Goal: Task Accomplishment & Management: Manage account settings

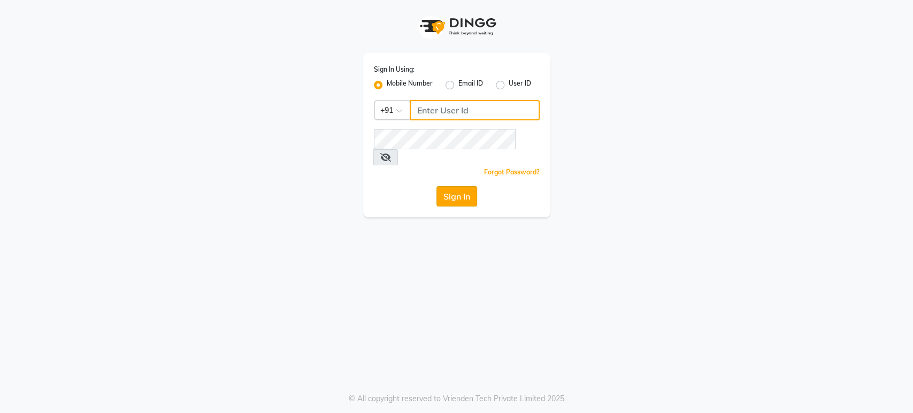
type input "9901294692"
click at [458, 186] on button "Sign In" at bounding box center [457, 196] width 41 height 20
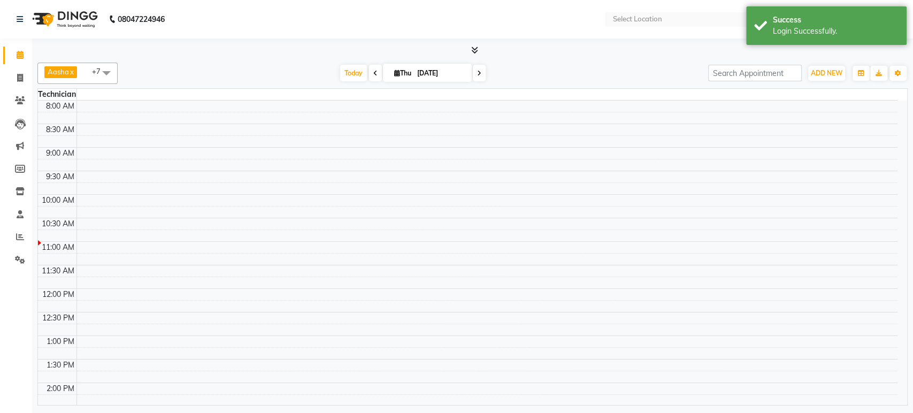
select select "en"
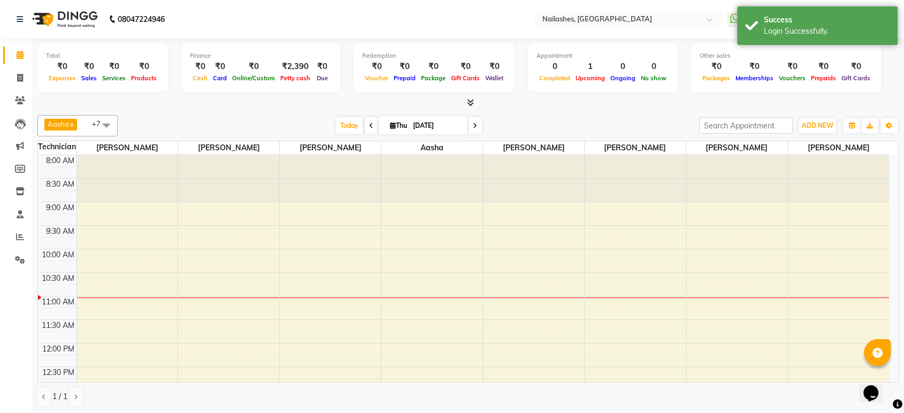
click at [470, 102] on icon at bounding box center [470, 102] width 7 height 8
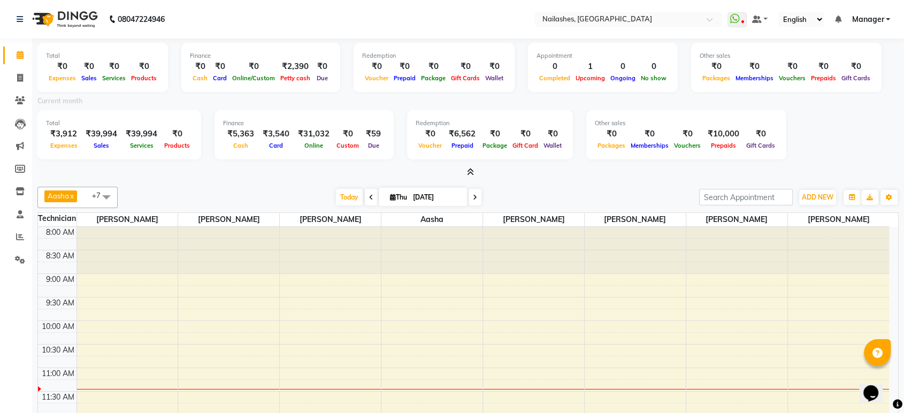
click at [21, 249] on li "Settings" at bounding box center [16, 260] width 32 height 23
click at [16, 237] on icon at bounding box center [20, 237] width 8 height 8
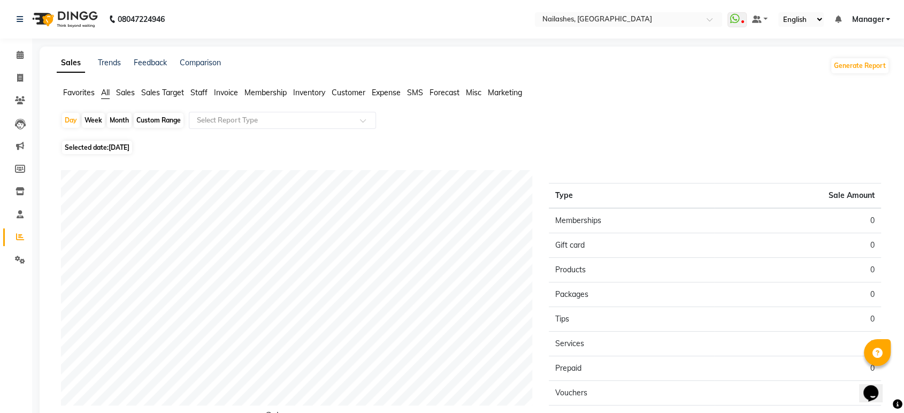
click at [200, 95] on span "Staff" at bounding box center [198, 93] width 17 height 10
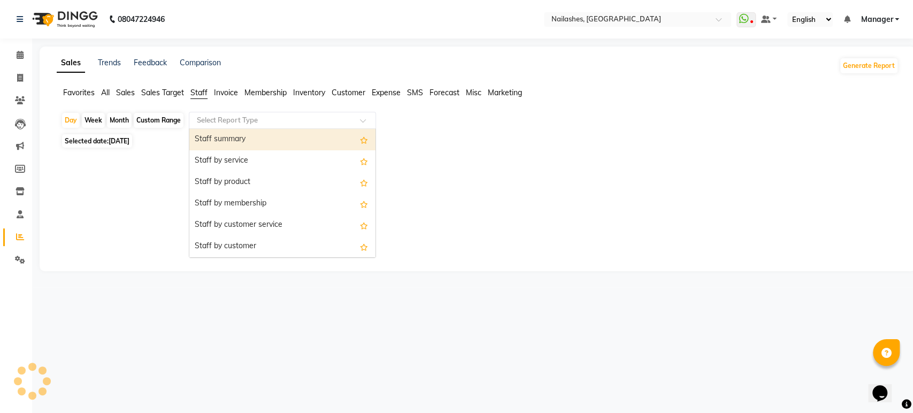
click at [211, 120] on input "text" at bounding box center [272, 120] width 154 height 11
click at [215, 133] on div "Staff summary" at bounding box center [282, 139] width 186 height 21
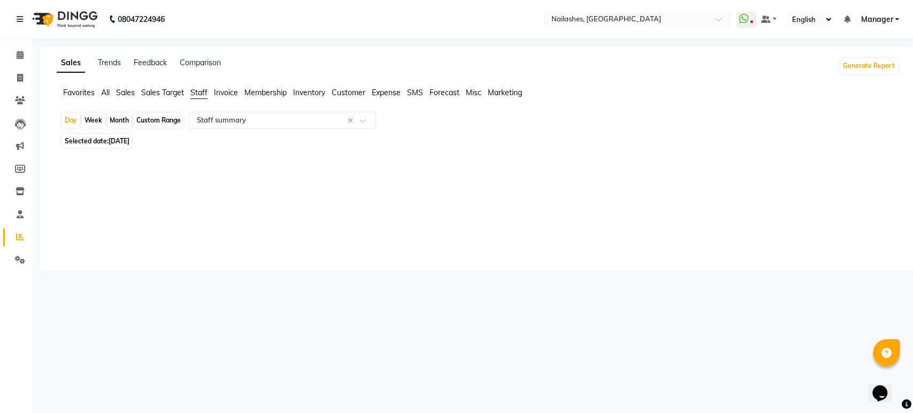
click at [117, 123] on div "Month" at bounding box center [119, 120] width 25 height 15
select select "9"
select select "2025"
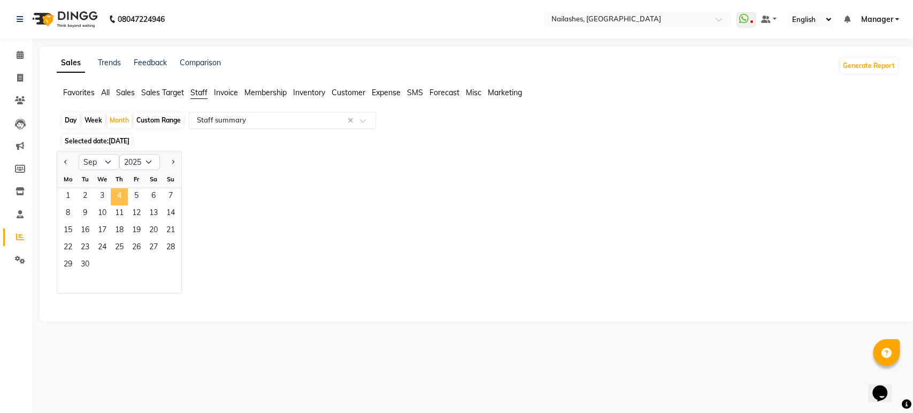
click at [115, 195] on span "4" at bounding box center [119, 196] width 17 height 17
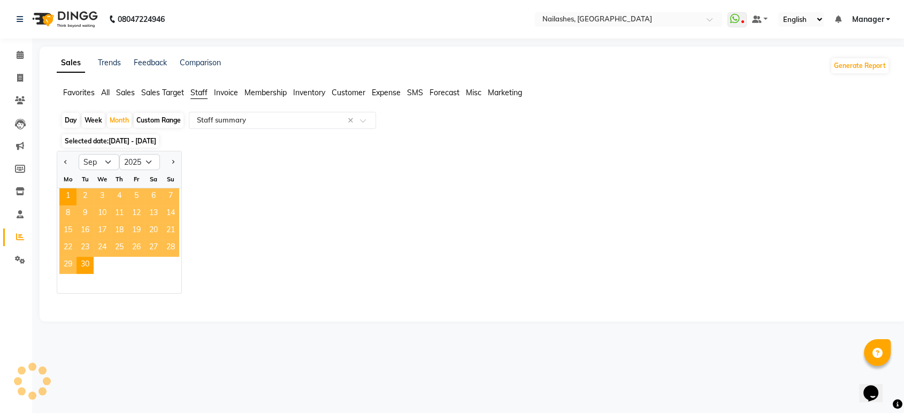
select select "csv"
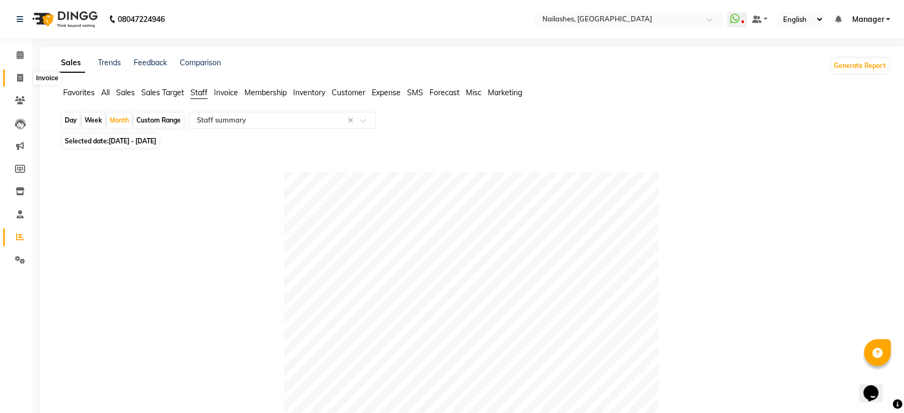
click at [20, 79] on icon at bounding box center [20, 78] width 6 height 8
select select "service"
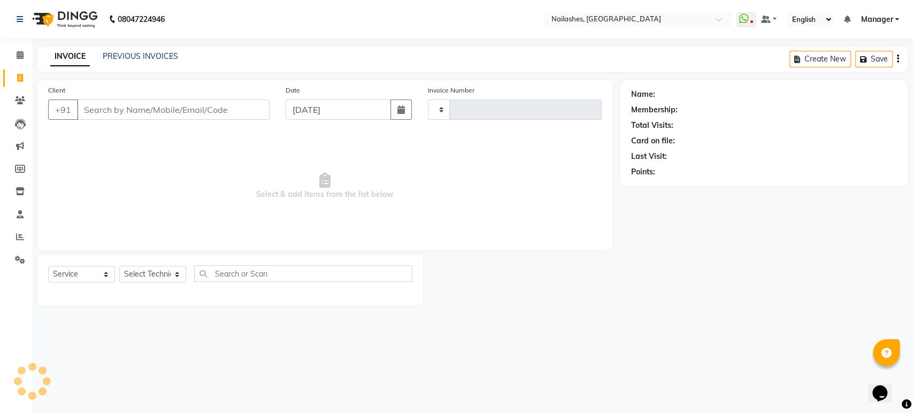
type input "1653"
select select "4251"
click at [19, 240] on icon at bounding box center [20, 237] width 8 height 8
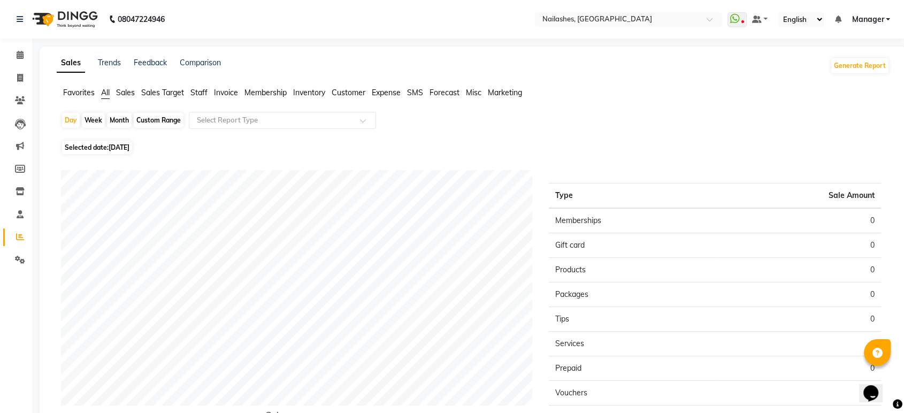
click at [201, 92] on span "Staff" at bounding box center [198, 93] width 17 height 10
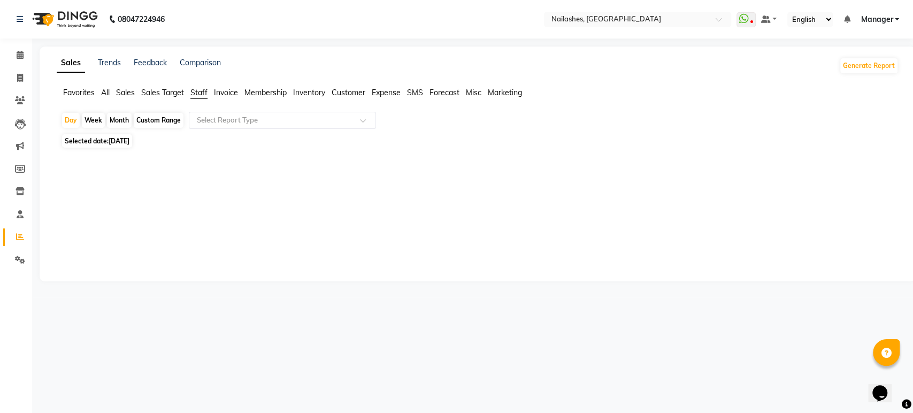
click at [120, 122] on div "Month" at bounding box center [119, 120] width 25 height 15
select select "9"
select select "2025"
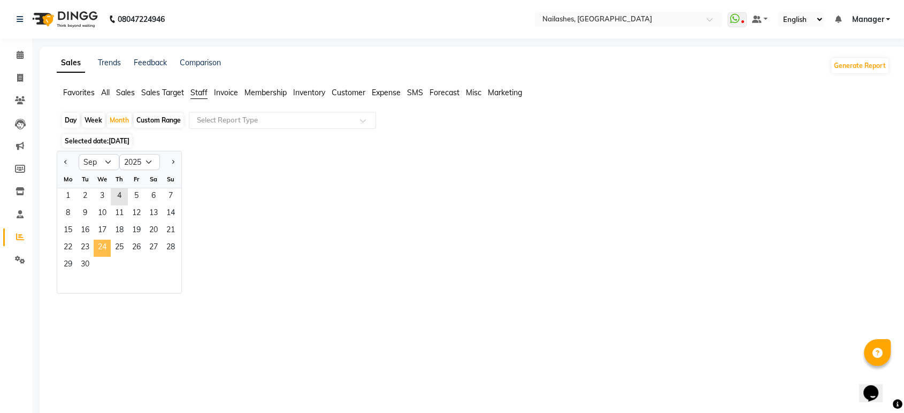
click at [103, 251] on span "24" at bounding box center [102, 248] width 17 height 17
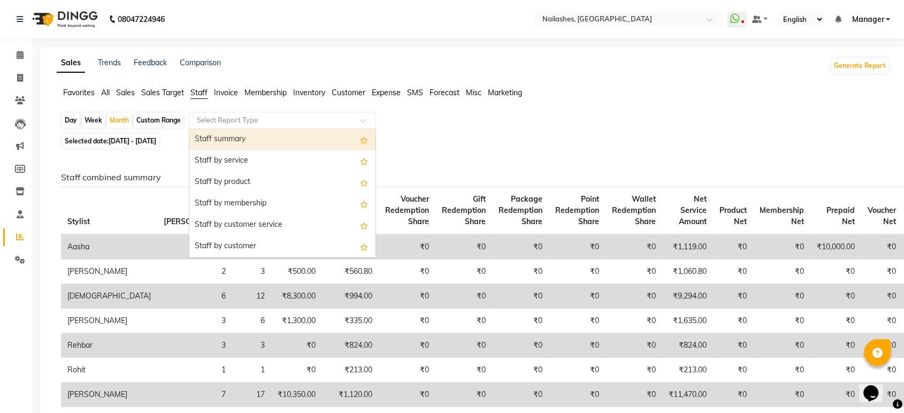
click at [362, 115] on div at bounding box center [282, 120] width 186 height 11
click at [338, 143] on div "Staff summary" at bounding box center [282, 139] width 186 height 21
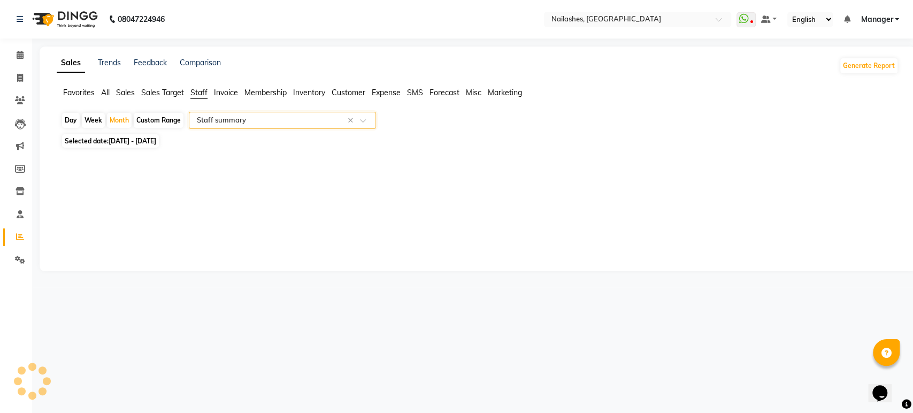
select select "csv"
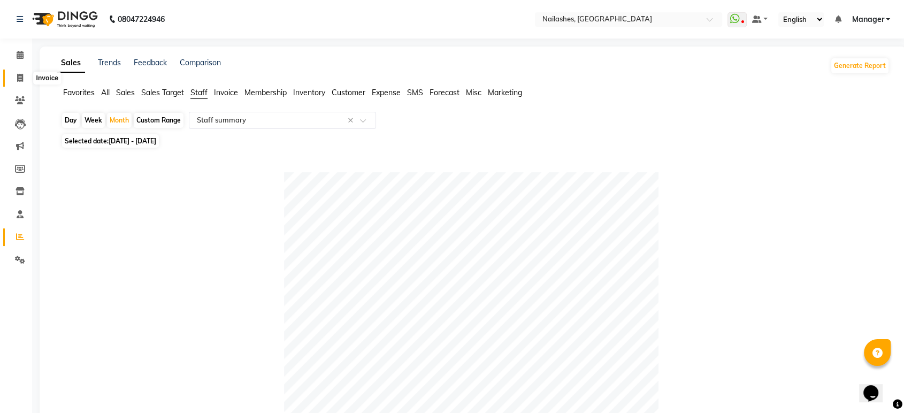
click at [17, 74] on icon at bounding box center [20, 78] width 6 height 8
select select "service"
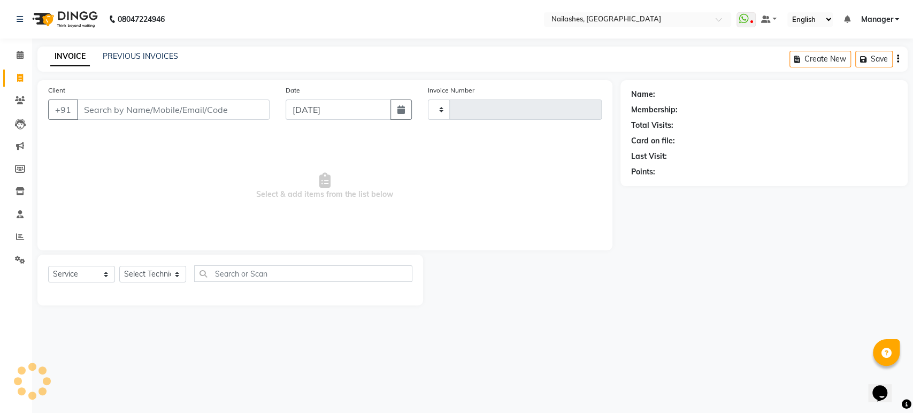
type input "1653"
select select "4251"
click at [164, 63] on div "INVOICE PREVIOUS INVOICES" at bounding box center [114, 57] width 154 height 12
click at [154, 57] on link "PREVIOUS INVOICES" at bounding box center [140, 56] width 75 height 10
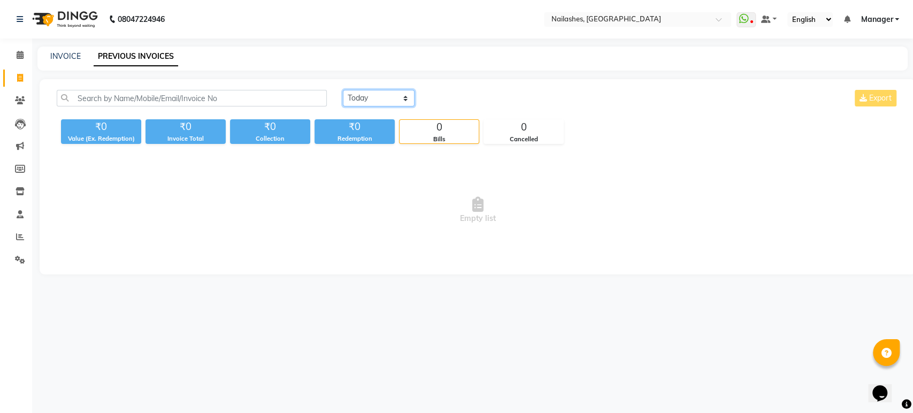
click at [398, 95] on select "Today Yesterday Custom Range" at bounding box center [379, 98] width 72 height 17
click at [380, 153] on div "Today Yesterday Custom Range Export ₹0 Value (Ex. Redemption) ₹0 Invoice Total …" at bounding box center [478, 176] width 876 height 195
click at [377, 100] on select "Today Yesterday Custom Range" at bounding box center [379, 98] width 72 height 17
select select "range"
click at [343, 90] on select "Today Yesterday Custom Range" at bounding box center [379, 98] width 72 height 17
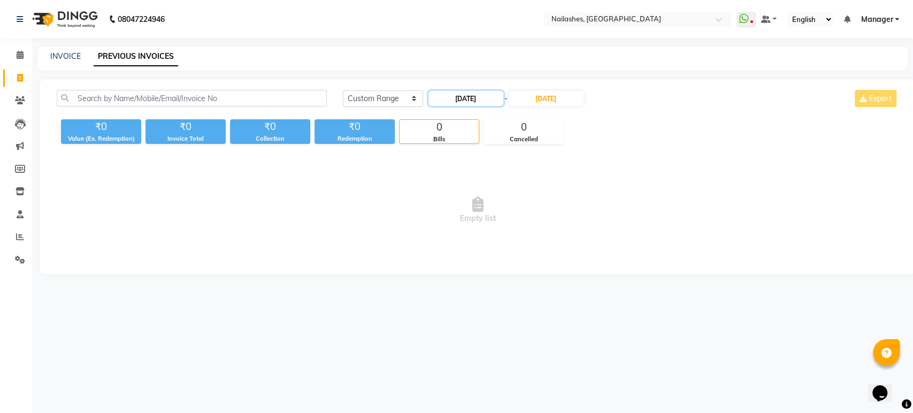
click at [488, 97] on input "[DATE]" at bounding box center [466, 98] width 75 height 15
select select "9"
select select "2025"
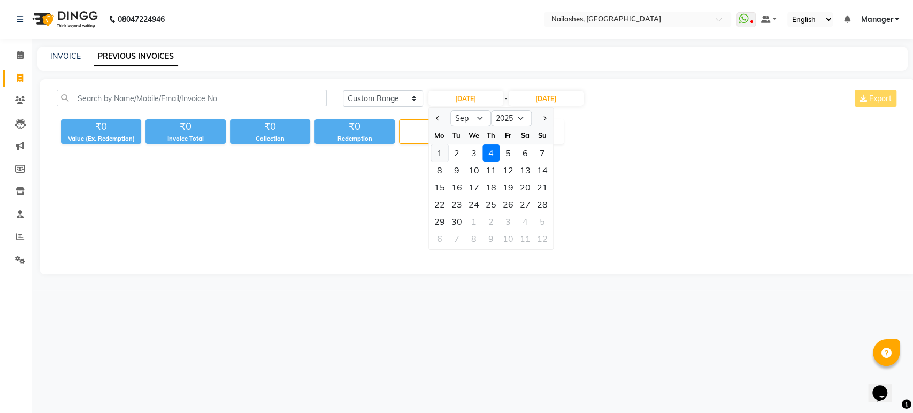
click at [434, 155] on div "1" at bounding box center [439, 152] width 17 height 17
type input "[DATE]"
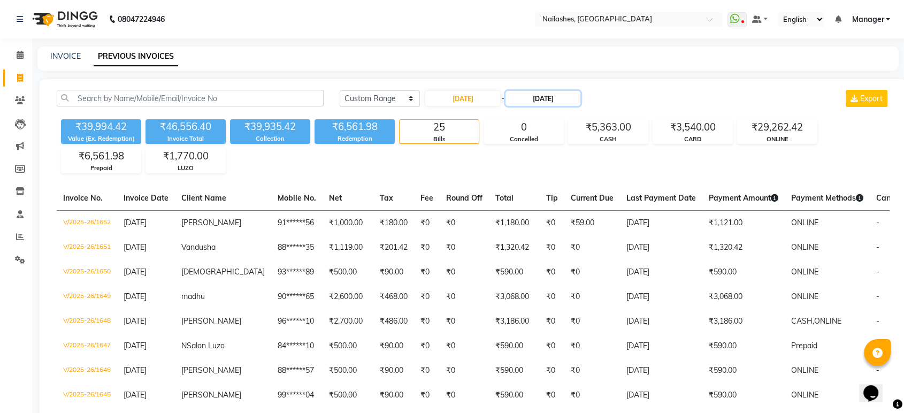
click at [545, 98] on input "[DATE]" at bounding box center [543, 98] width 75 height 15
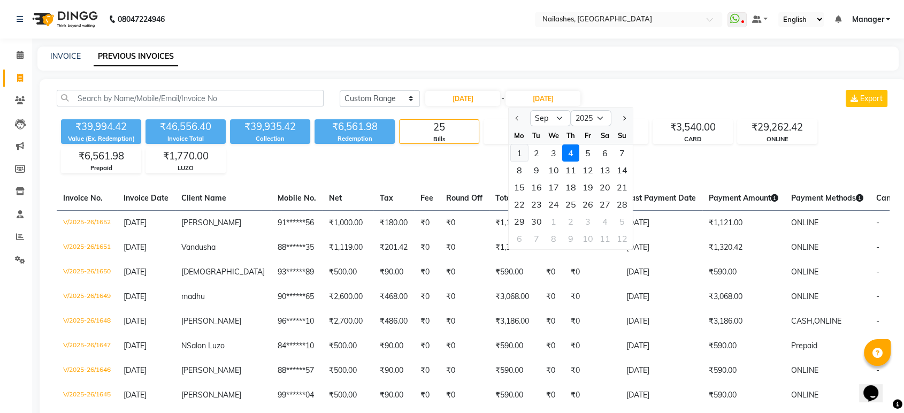
click at [517, 151] on div "1" at bounding box center [519, 152] width 17 height 17
type input "[DATE]"
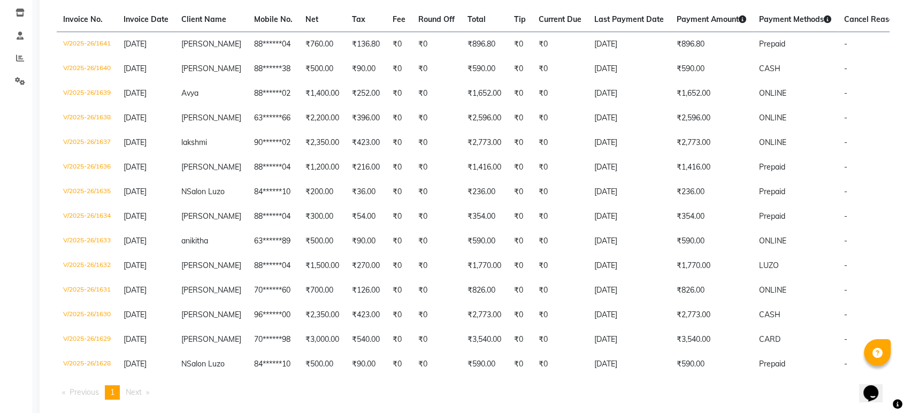
scroll to position [176, 0]
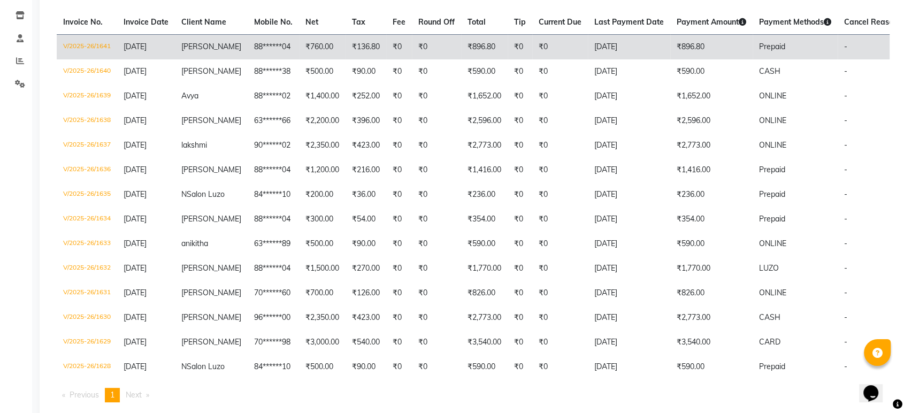
click at [476, 58] on td "₹896.80" at bounding box center [484, 46] width 47 height 25
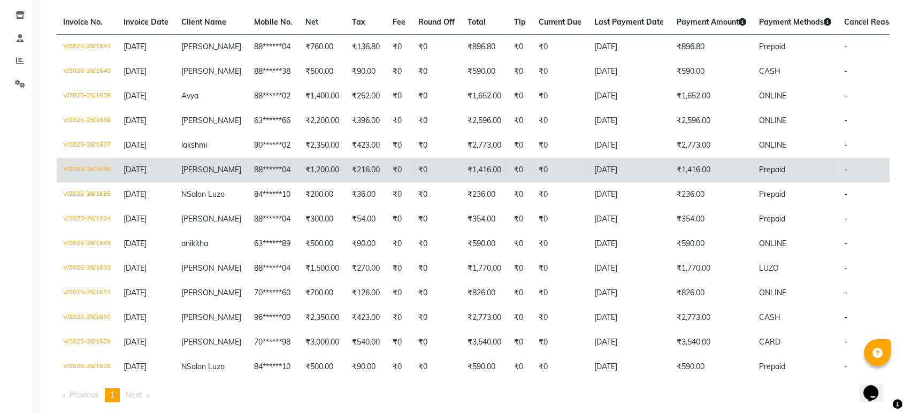
click at [248, 182] on td "88******04" at bounding box center [273, 170] width 51 height 25
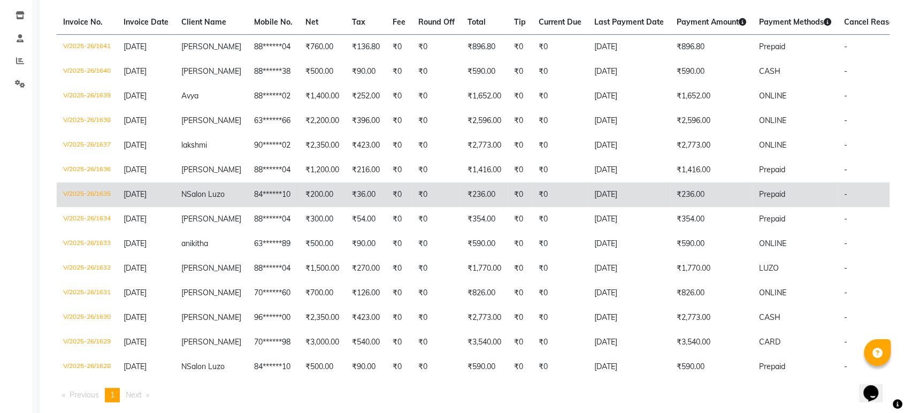
click at [216, 199] on span "NSalon Luzo" at bounding box center [202, 194] width 43 height 10
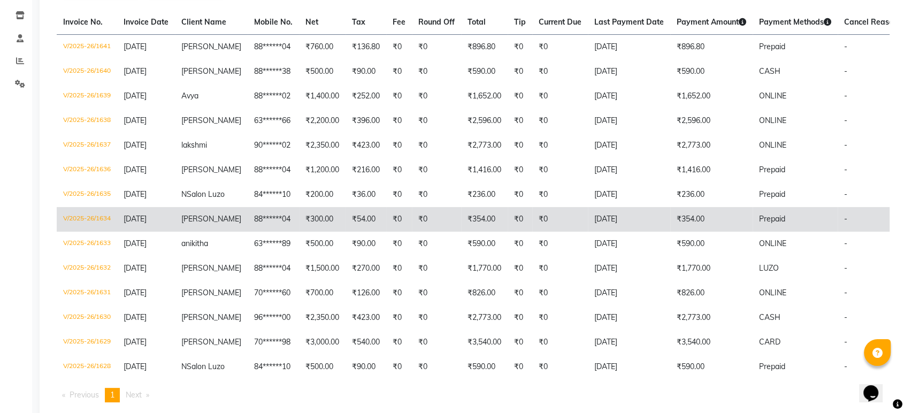
click at [279, 232] on td "88******04" at bounding box center [273, 219] width 51 height 25
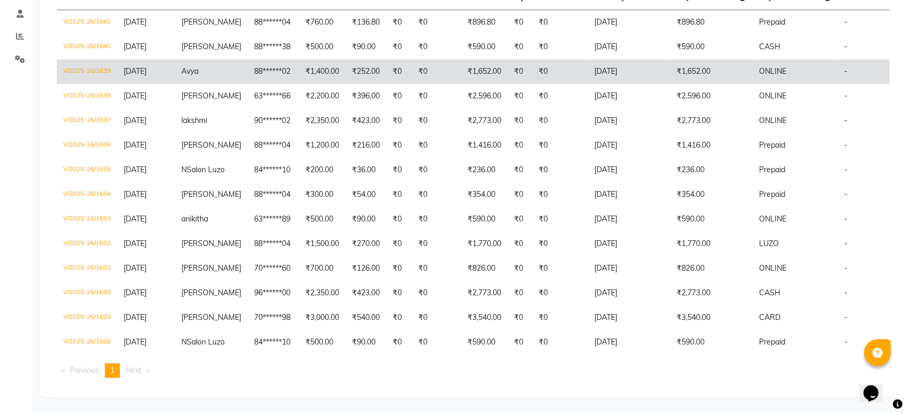
scroll to position [253, 0]
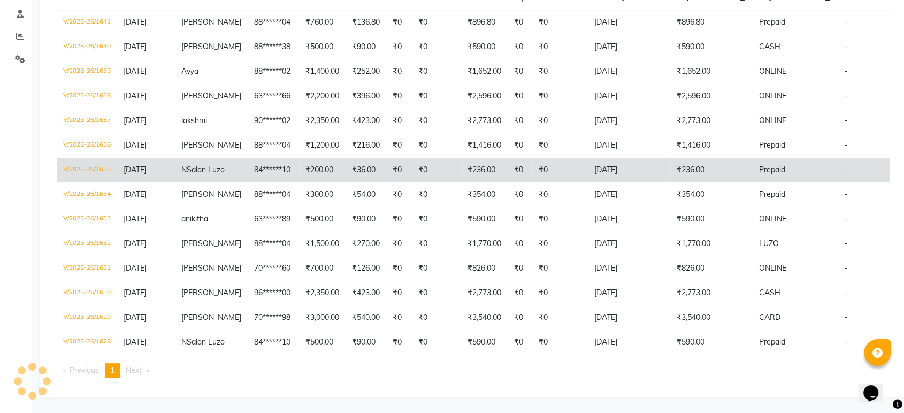
click at [304, 158] on td "₹200.00" at bounding box center [322, 170] width 47 height 25
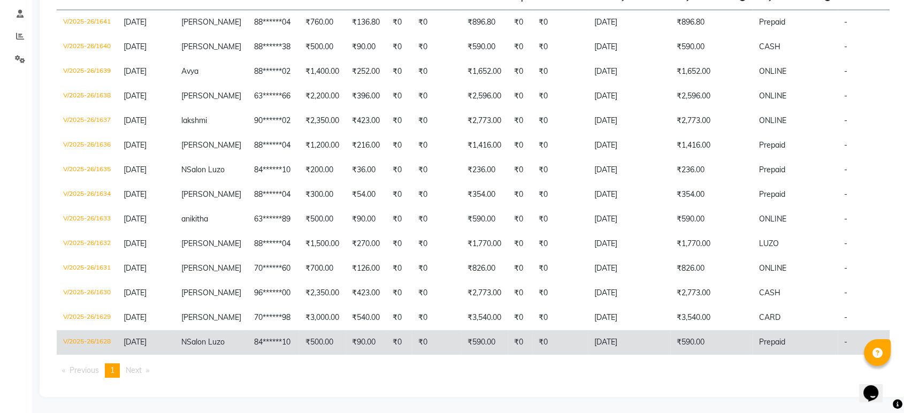
click at [317, 333] on td "₹500.00" at bounding box center [322, 342] width 47 height 25
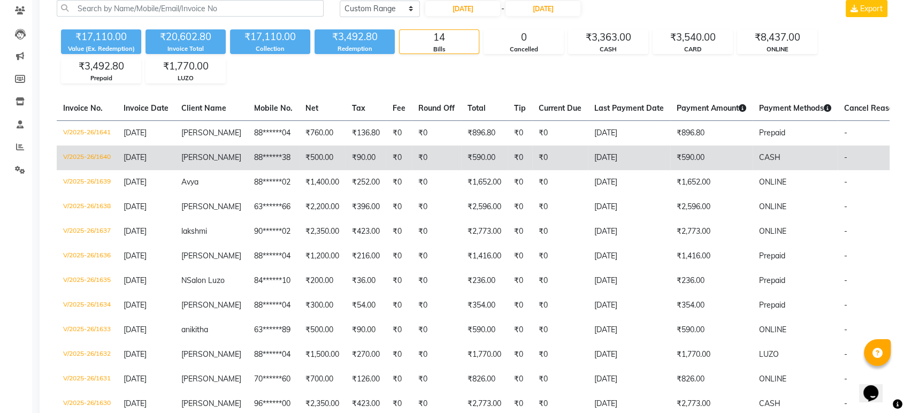
scroll to position [0, 0]
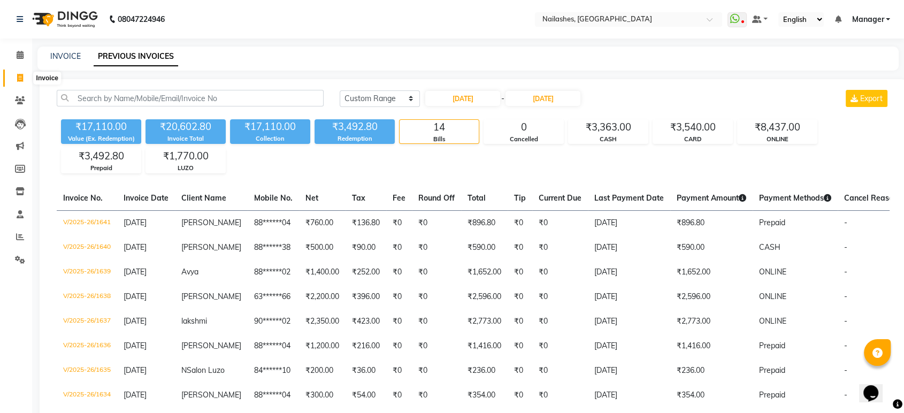
click at [25, 81] on span at bounding box center [20, 78] width 19 height 12
select select "service"
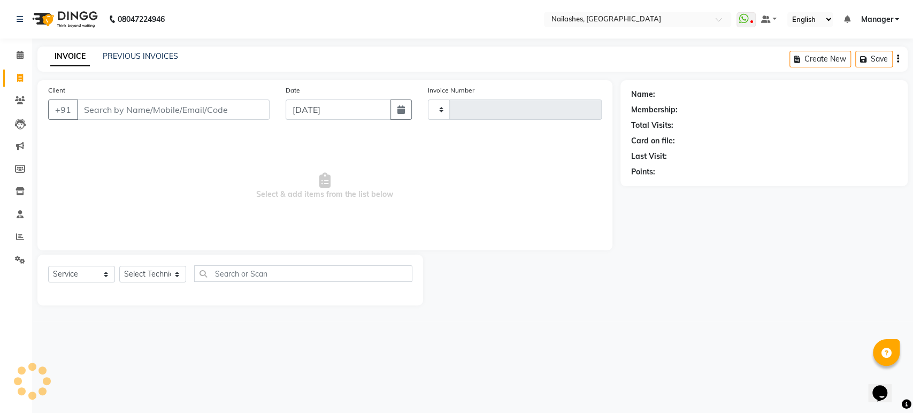
type input "1653"
select select "4251"
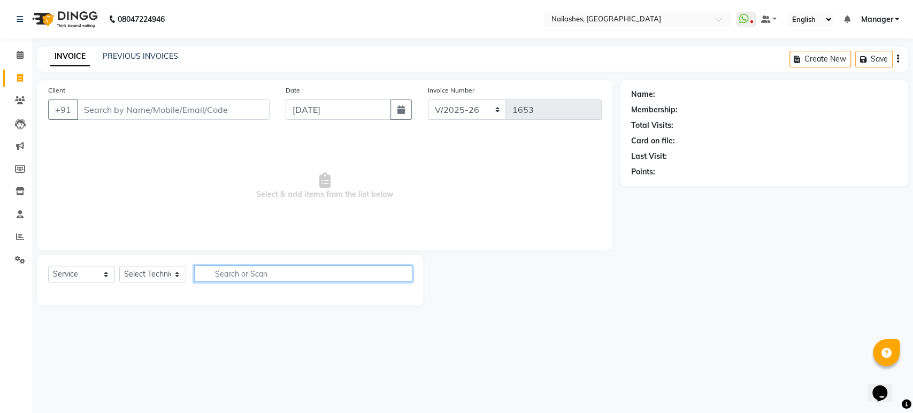
click at [233, 270] on input "text" at bounding box center [303, 273] width 218 height 17
type input "hair cut"
click at [411, 272] on button "button" at bounding box center [405, 273] width 16 height 17
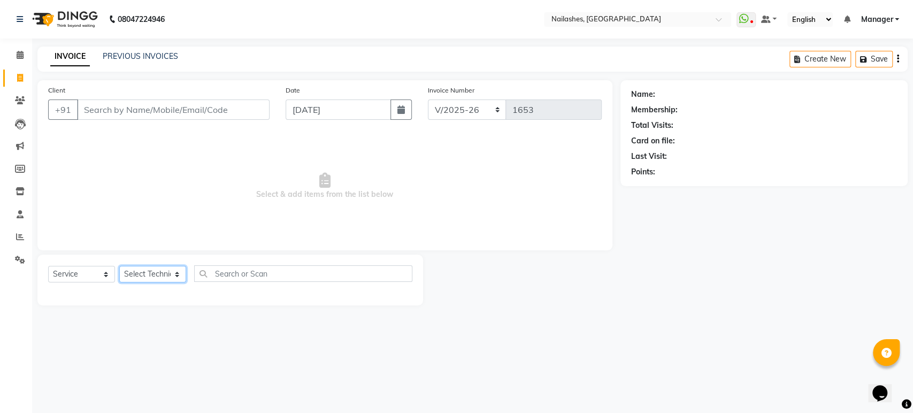
click at [148, 269] on select "Select Technician [PERSON_NAME] [PERSON_NAME] Asid deepak HANMI [PERSON_NAME] M…" at bounding box center [152, 274] width 67 height 17
select select "67180"
click at [119, 266] on select "Select Technician [PERSON_NAME] [PERSON_NAME] Asid deepak HANMI [PERSON_NAME] M…" at bounding box center [152, 274] width 67 height 17
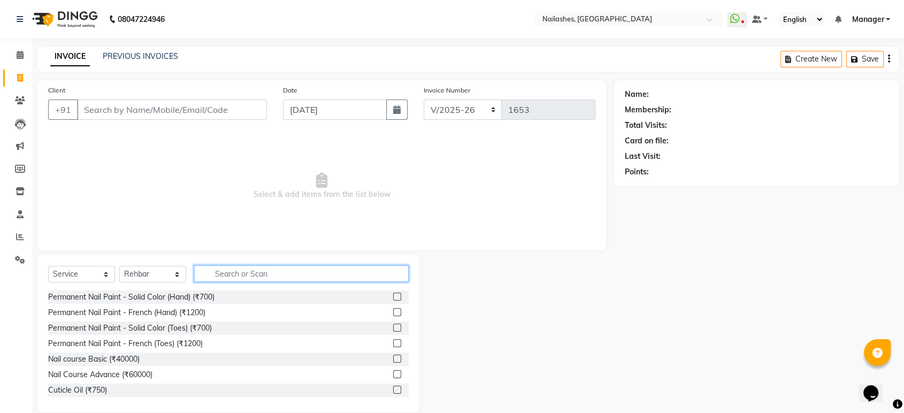
click at [274, 270] on input "text" at bounding box center [301, 273] width 215 height 17
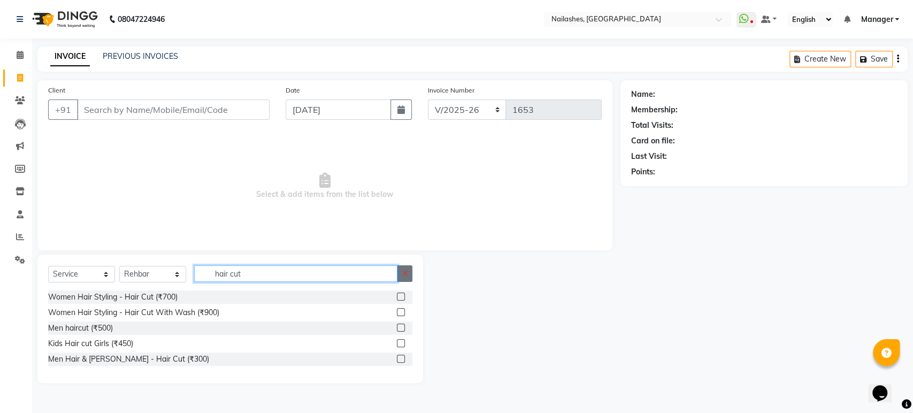
type input "hair cut"
click at [407, 270] on icon "button" at bounding box center [405, 273] width 6 height 7
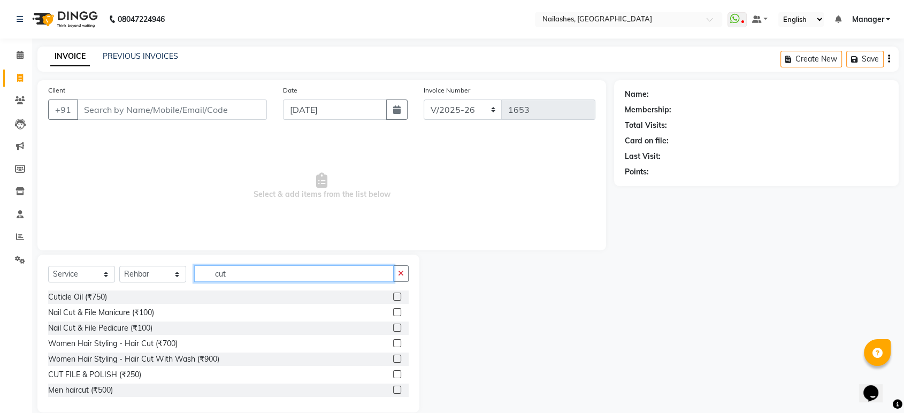
drag, startPoint x: 367, startPoint y: 284, endPoint x: 306, endPoint y: 276, distance: 61.4
click at [306, 276] on input "cut" at bounding box center [294, 273] width 200 height 17
type input "c"
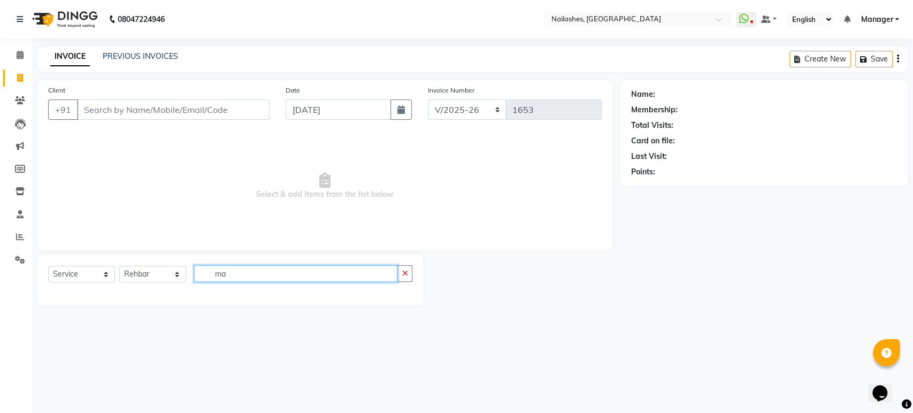
type input "m"
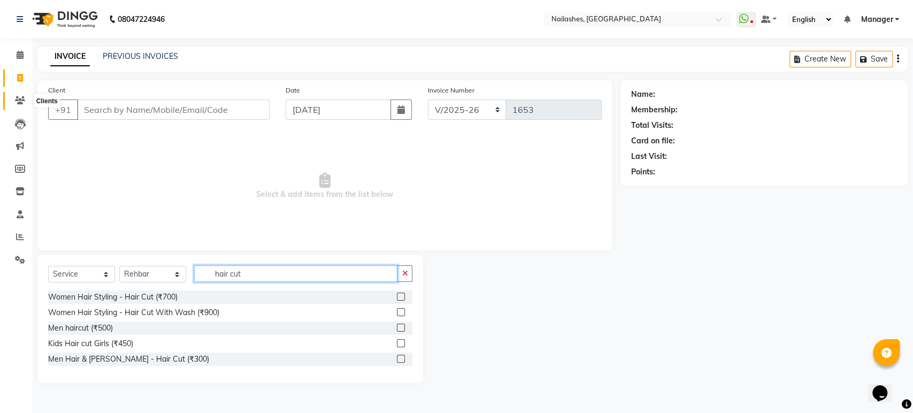
type input "hair cut"
click at [11, 95] on span at bounding box center [20, 101] width 19 height 12
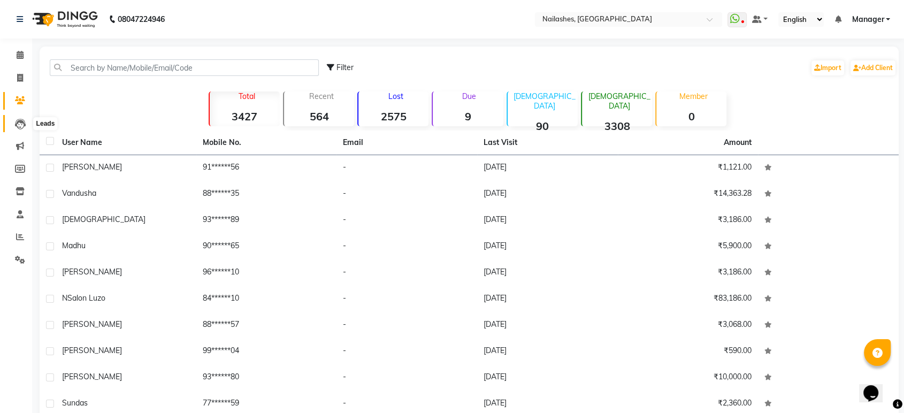
click at [21, 120] on icon at bounding box center [20, 124] width 11 height 11
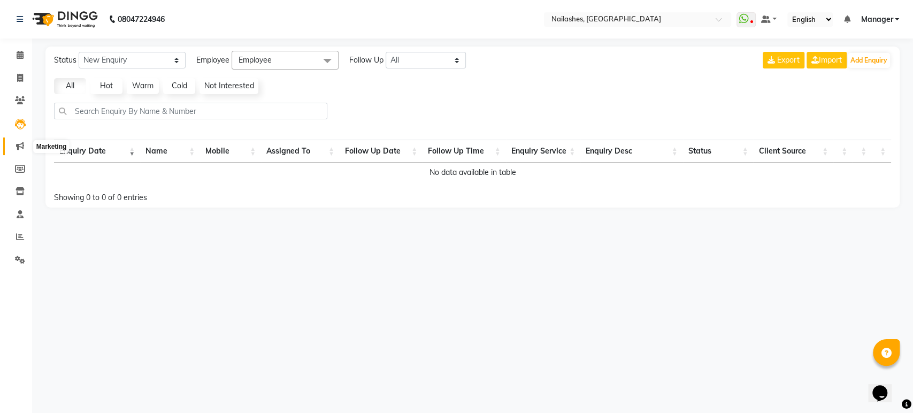
click at [13, 141] on span at bounding box center [20, 146] width 19 height 12
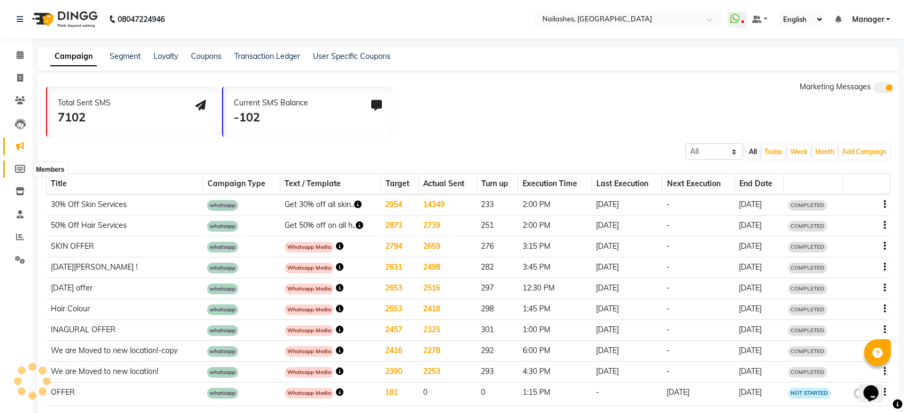
click at [17, 166] on icon at bounding box center [20, 169] width 10 height 8
select select
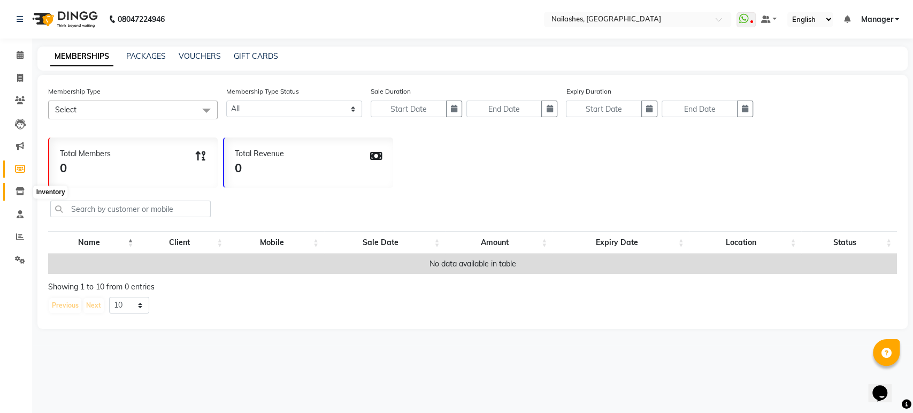
click at [21, 194] on icon at bounding box center [20, 191] width 9 height 8
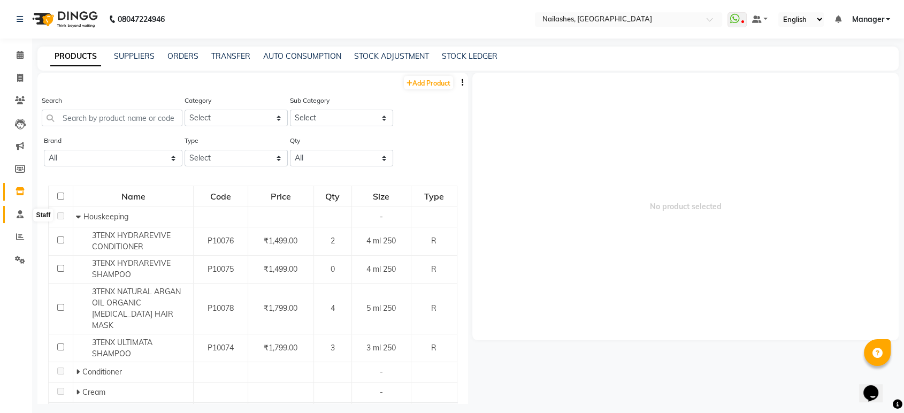
click at [20, 213] on icon at bounding box center [20, 214] width 7 height 8
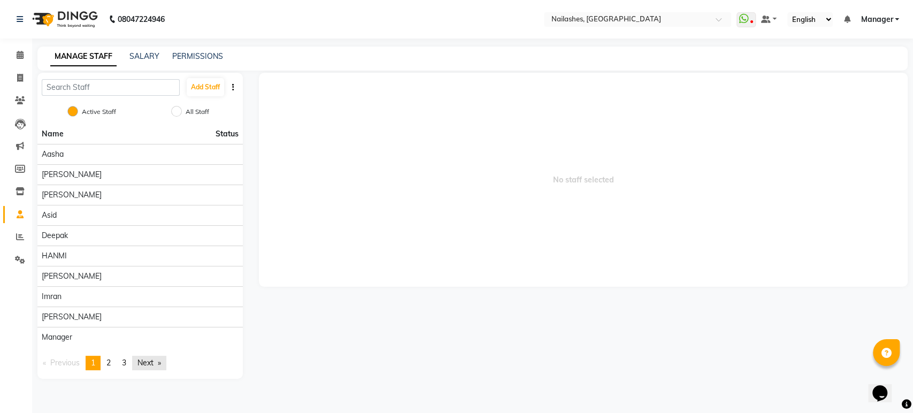
click at [145, 362] on link "Next page" at bounding box center [149, 363] width 34 height 14
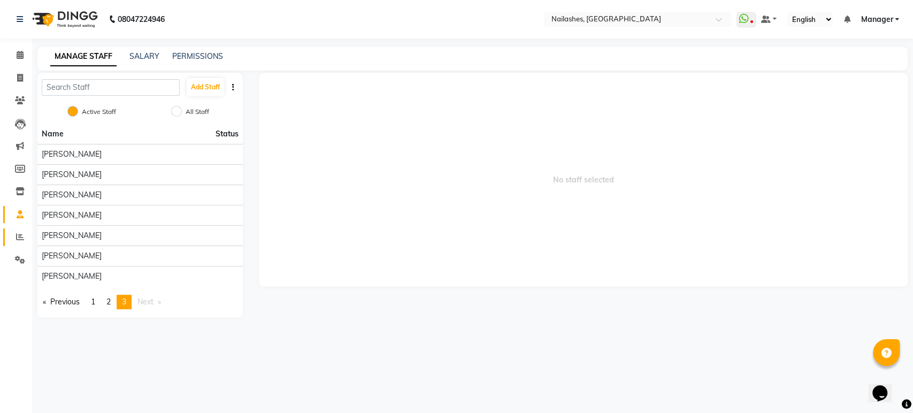
click at [5, 243] on link "Reports" at bounding box center [16, 237] width 26 height 18
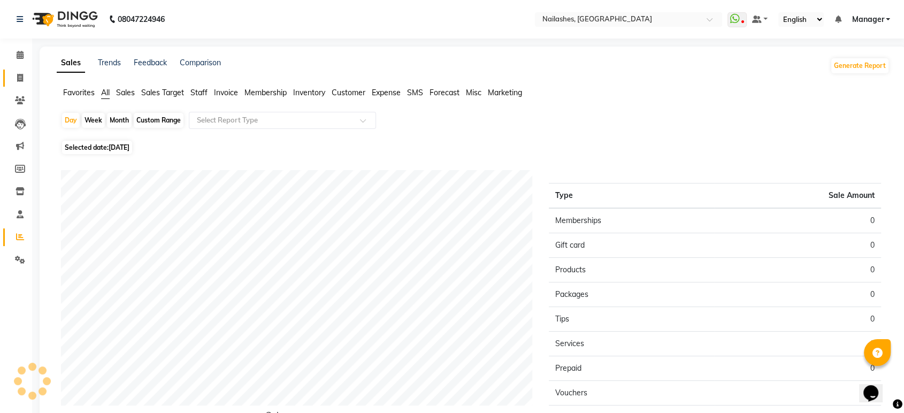
click at [27, 81] on span at bounding box center [20, 78] width 19 height 12
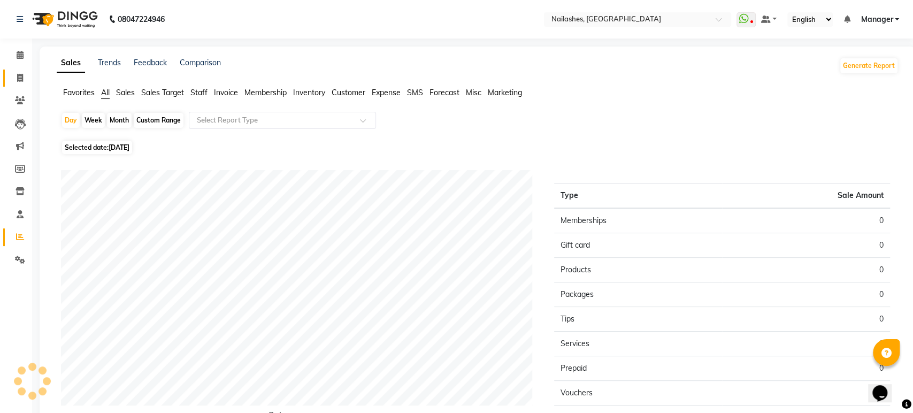
select select "service"
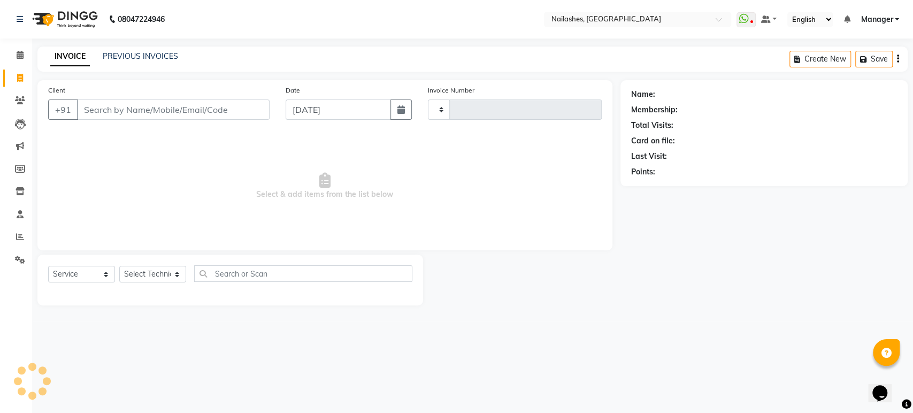
type input "1653"
select select "4251"
click at [26, 59] on span at bounding box center [20, 55] width 19 height 12
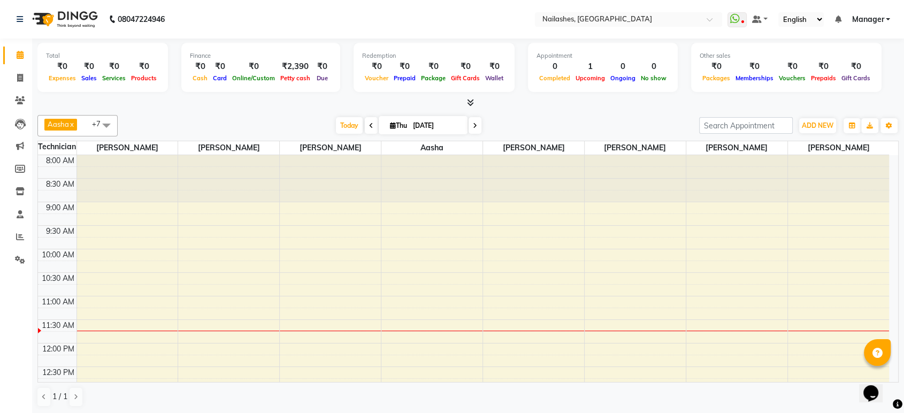
drag, startPoint x: 240, startPoint y: 245, endPoint x: 236, endPoint y: 253, distance: 8.1
drag, startPoint x: 236, startPoint y: 253, endPoint x: 232, endPoint y: 257, distance: 6.4
drag, startPoint x: 227, startPoint y: 260, endPoint x: 219, endPoint y: 268, distance: 11.4
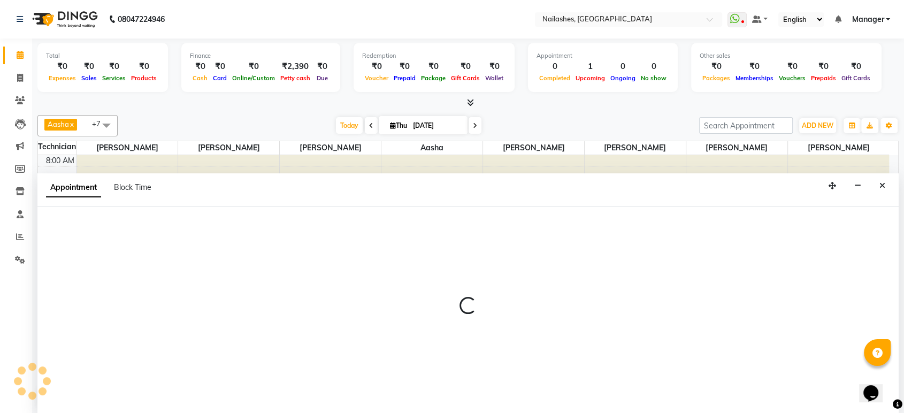
select select "36442"
select select "615"
select select "tentative"
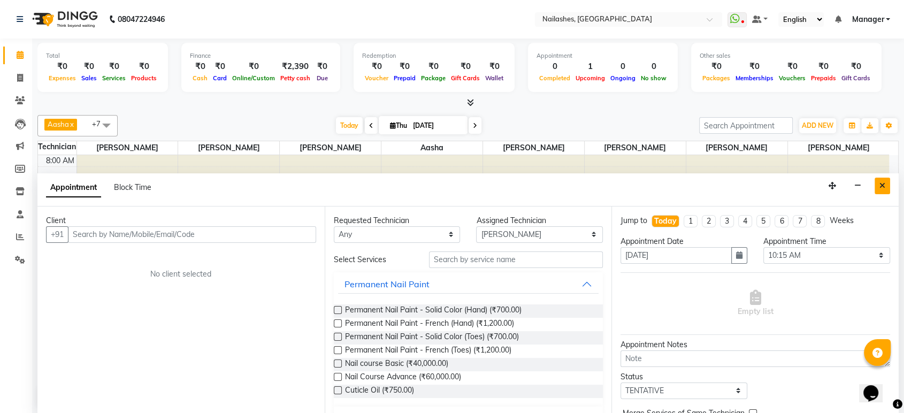
click at [885, 182] on icon "Close" at bounding box center [883, 185] width 6 height 7
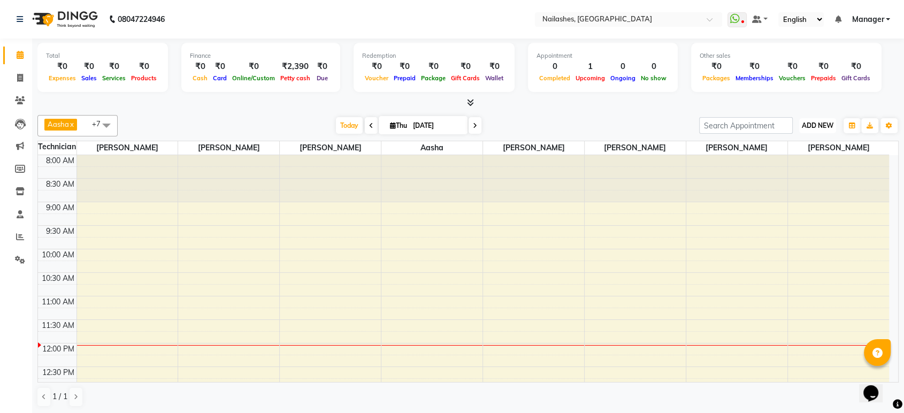
click at [824, 126] on span "ADD NEW" at bounding box center [818, 125] width 32 height 8
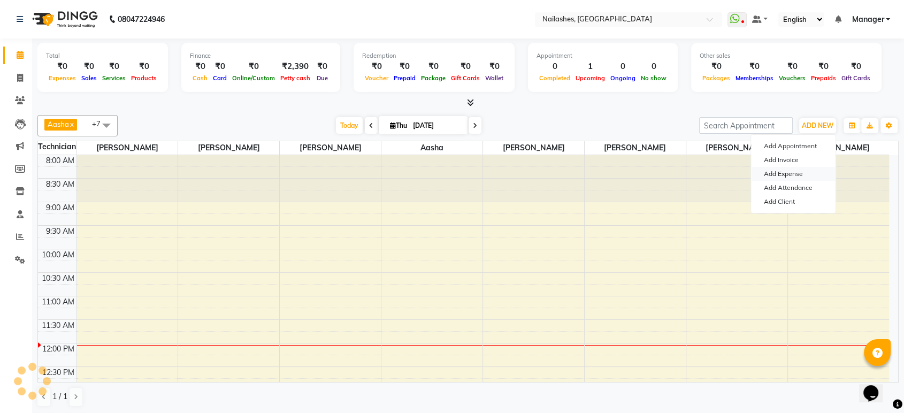
click at [792, 174] on link "Add Expense" at bounding box center [793, 174] width 85 height 14
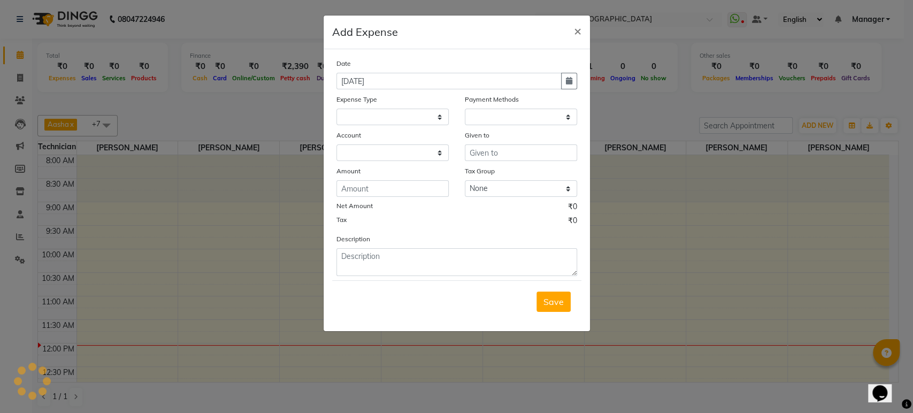
select select
select select "1"
select select "3062"
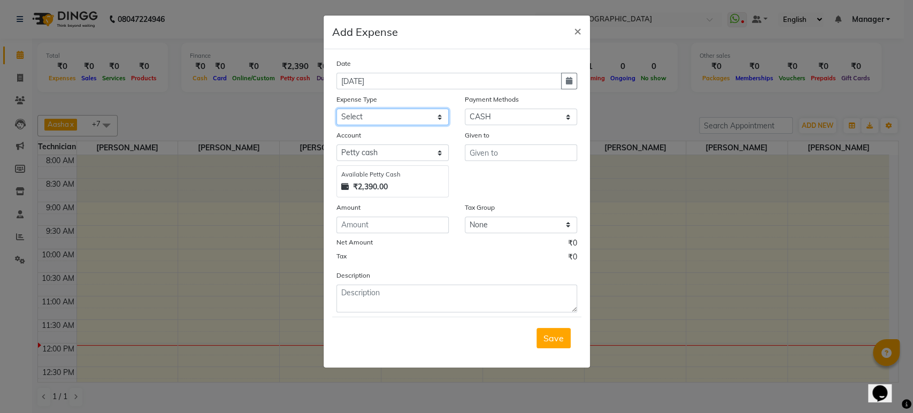
click at [388, 114] on select "Select acetone Advance Salary bank deposite BBMP Beauty products Bed charges BI…" at bounding box center [393, 117] width 112 height 17
select select "21438"
click at [337, 109] on select "Select acetone Advance Salary bank deposite BBMP Beauty products Bed charges BI…" at bounding box center [393, 117] width 112 height 17
click at [440, 156] on select "Select Petty cash" at bounding box center [393, 152] width 112 height 17
click at [495, 163] on div "Given to" at bounding box center [521, 163] width 128 height 68
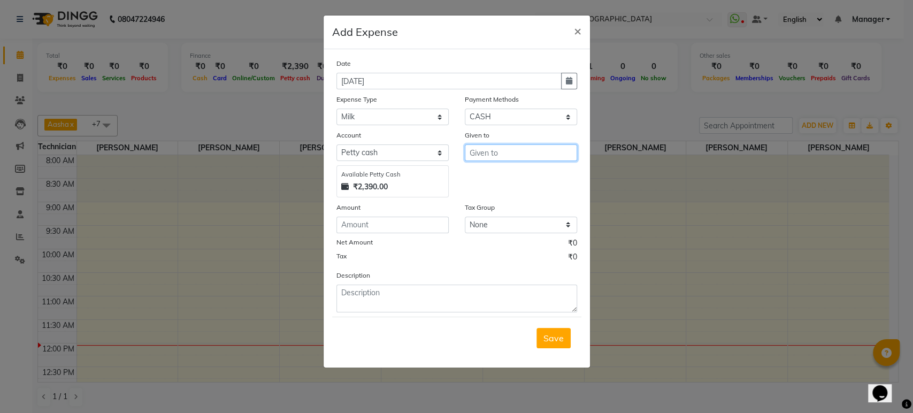
click at [500, 146] on input "text" at bounding box center [521, 152] width 112 height 17
click at [509, 186] on button "Ran jeet" at bounding box center [507, 192] width 85 height 17
type input "[PERSON_NAME]"
click at [408, 229] on input "number" at bounding box center [393, 225] width 112 height 17
type input "52"
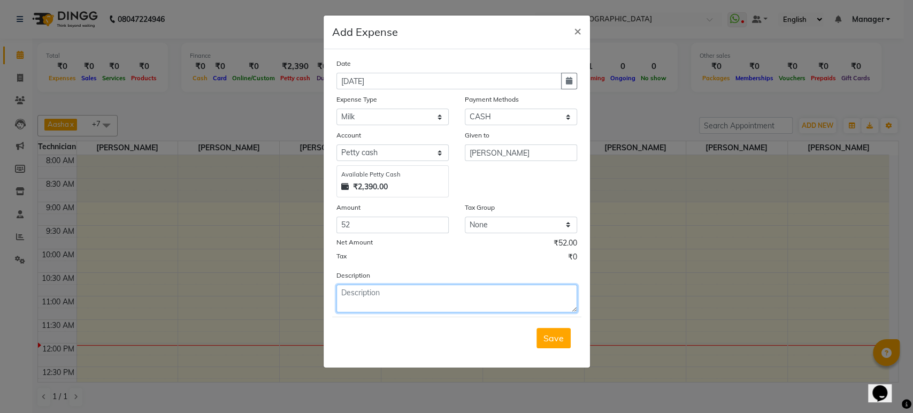
click at [415, 301] on textarea at bounding box center [457, 299] width 241 height 28
type textarea "Given to milk"
click at [555, 342] on button "Save" at bounding box center [554, 338] width 34 height 20
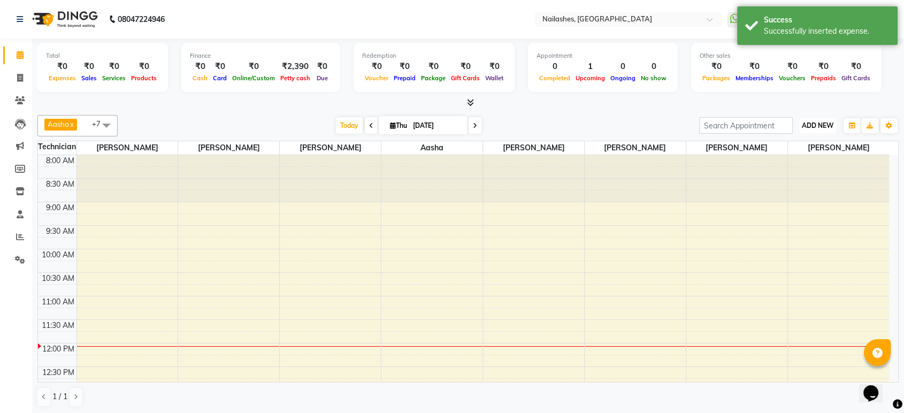
click at [829, 129] on button "ADD NEW Toggle Dropdown" at bounding box center [817, 125] width 37 height 15
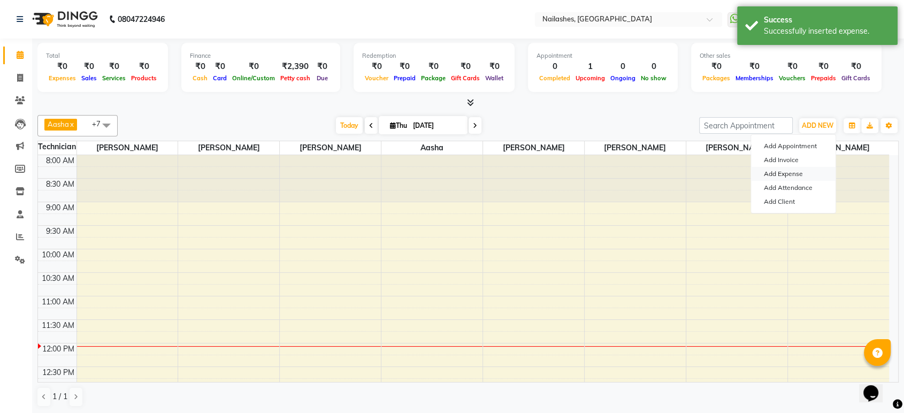
click at [788, 169] on link "Add Expense" at bounding box center [793, 174] width 85 height 14
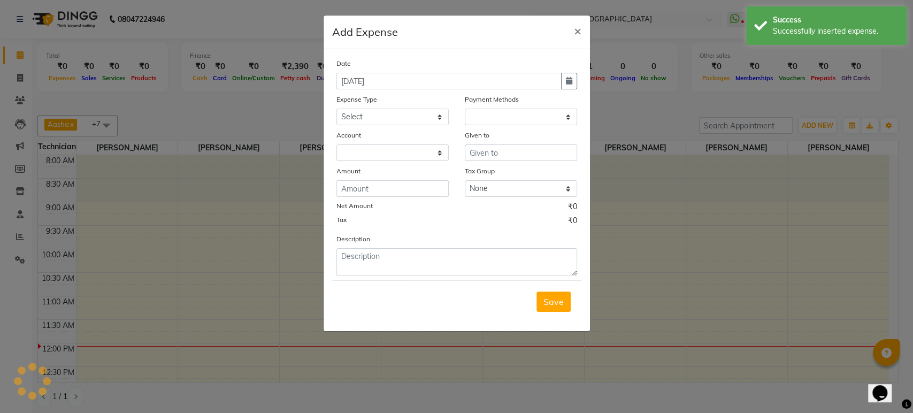
select select "1"
select select "3062"
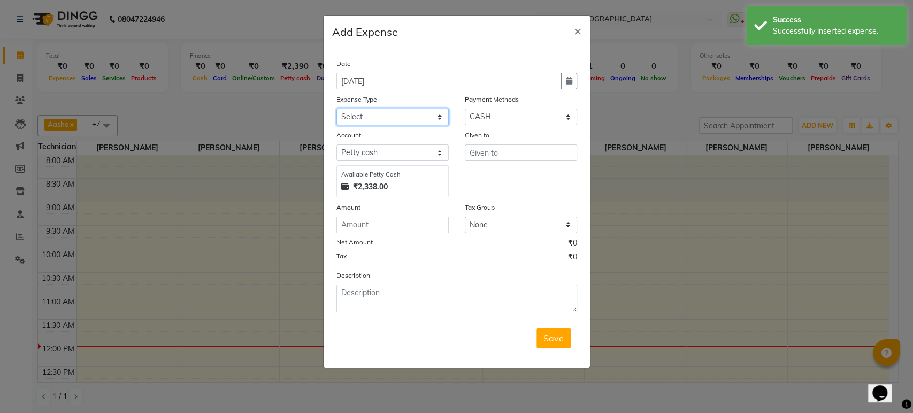
click at [378, 115] on select "Select acetone Advance Salary bank deposite BBMP Beauty products Bed charges BI…" at bounding box center [393, 117] width 112 height 17
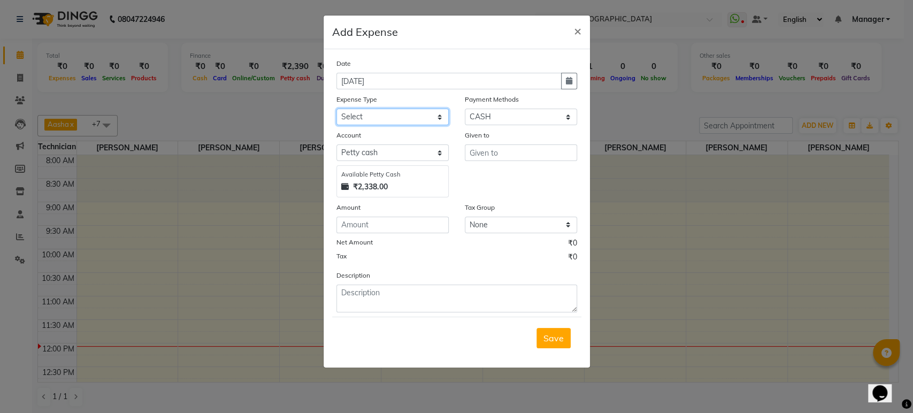
select select "17155"
click at [337, 109] on select "Select acetone Advance Salary bank deposite BBMP Beauty products Bed charges BI…" at bounding box center [393, 117] width 112 height 17
click at [481, 151] on input "text" at bounding box center [521, 152] width 112 height 17
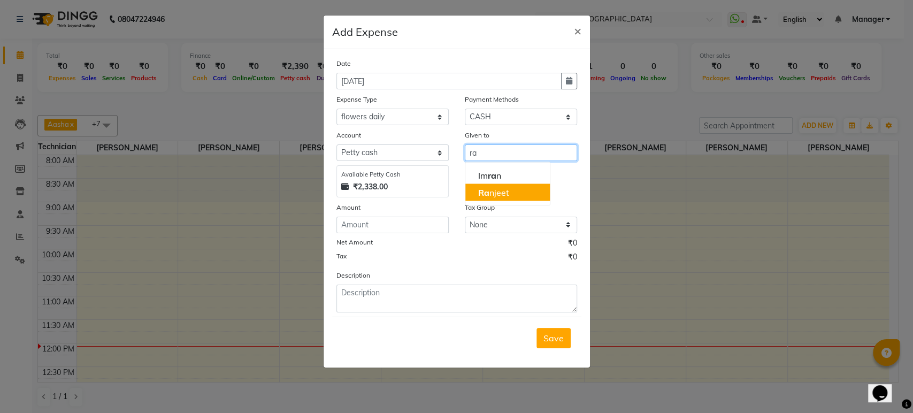
click at [496, 185] on button "Ra njeet" at bounding box center [507, 192] width 85 height 17
type input "[PERSON_NAME]"
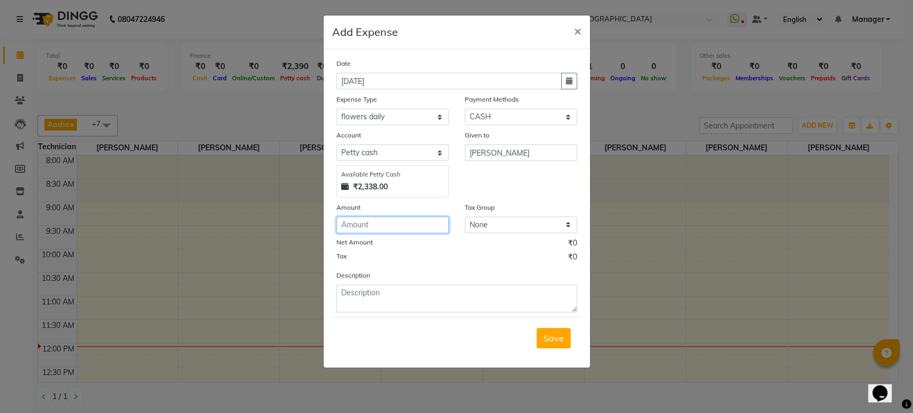
click at [391, 223] on input "number" at bounding box center [393, 225] width 112 height 17
type input "20"
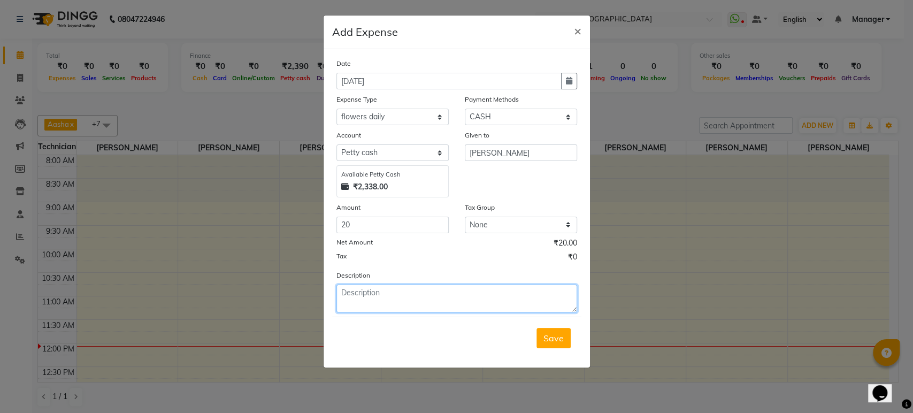
click at [390, 292] on textarea at bounding box center [457, 299] width 241 height 28
type textarea "given to flower shop"
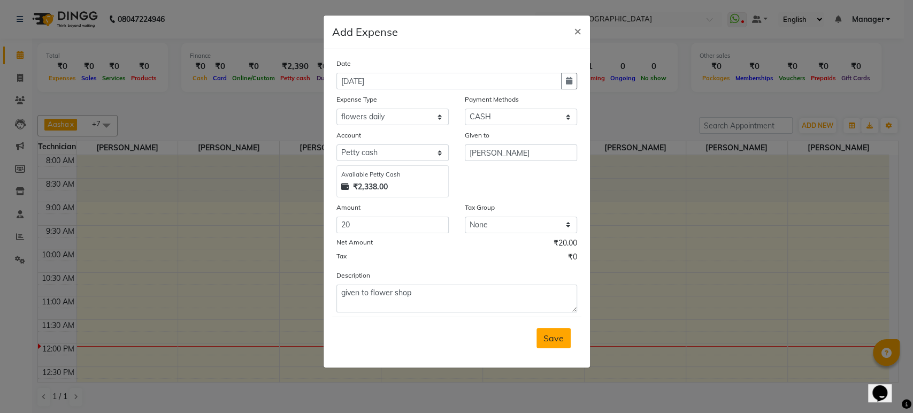
click at [560, 333] on span "Save" at bounding box center [554, 338] width 20 height 11
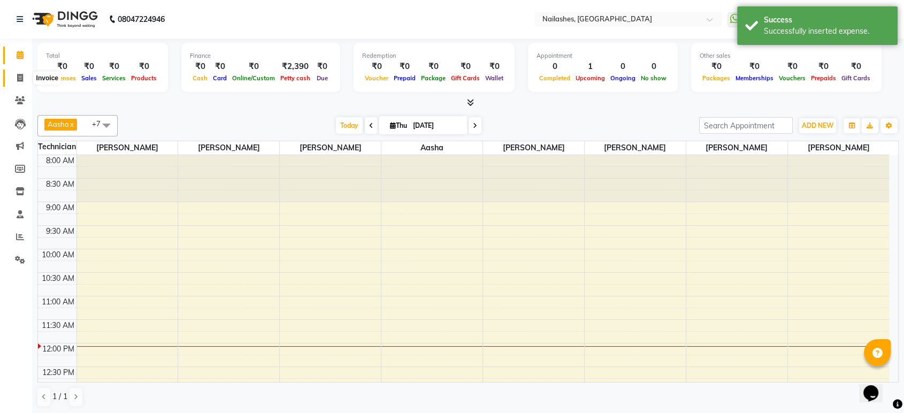
click at [14, 72] on span at bounding box center [20, 78] width 19 height 12
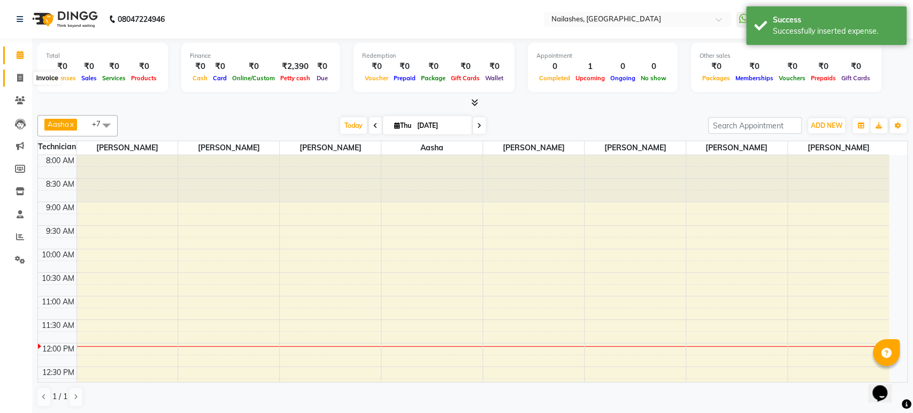
select select "service"
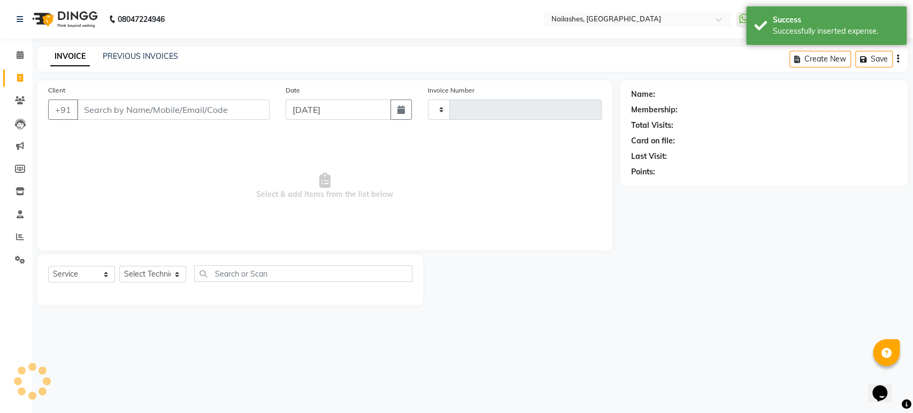
type input "1653"
select select "4251"
click at [16, 62] on link "Calendar" at bounding box center [16, 56] width 26 height 18
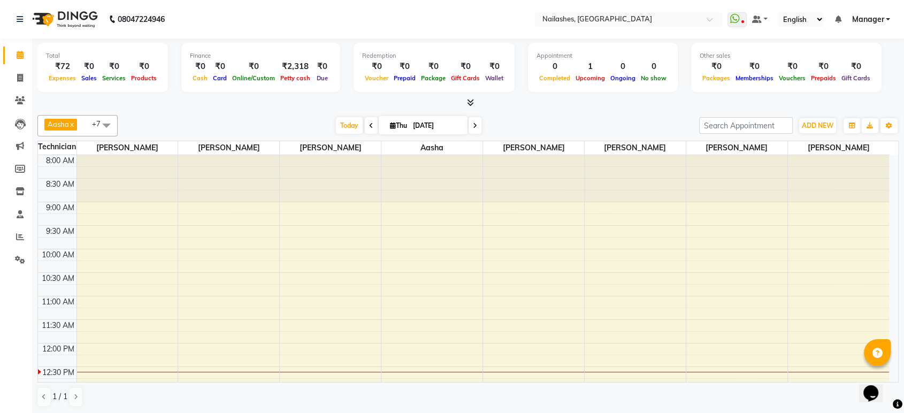
click at [471, 104] on icon at bounding box center [470, 102] width 7 height 8
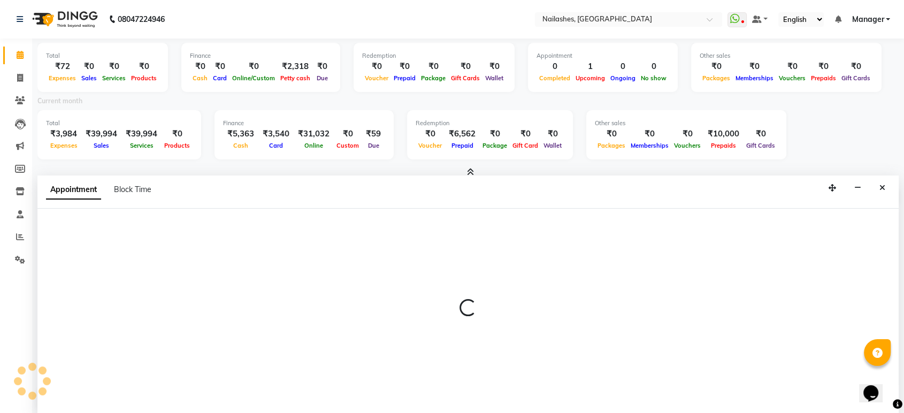
scroll to position [2, 0]
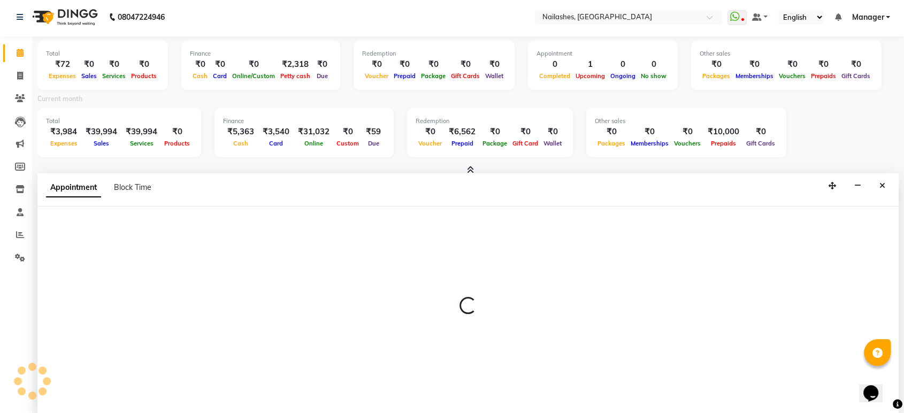
select select "36442"
select select "tentative"
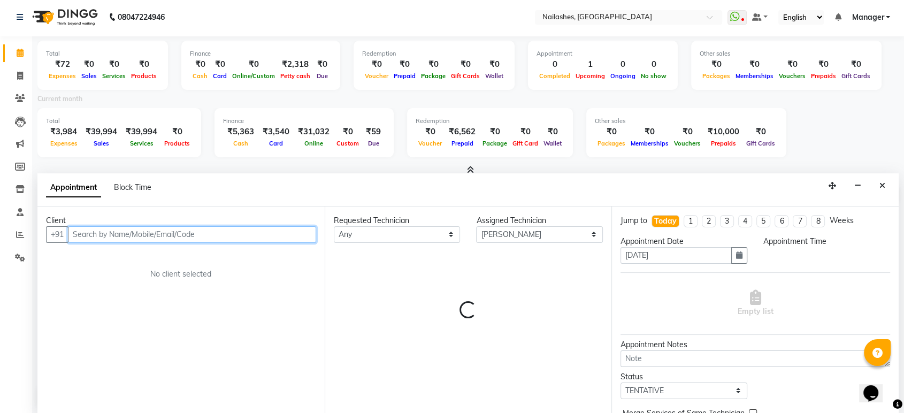
select select "720"
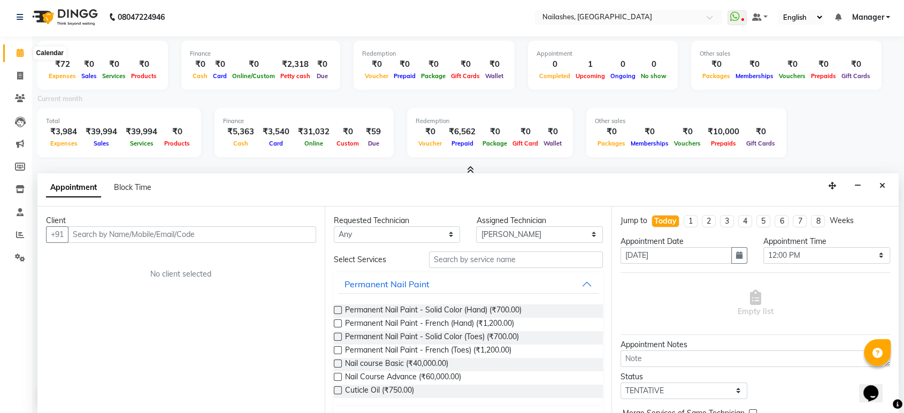
click at [21, 59] on span at bounding box center [20, 53] width 19 height 12
click at [20, 70] on span at bounding box center [20, 76] width 19 height 12
select select "service"
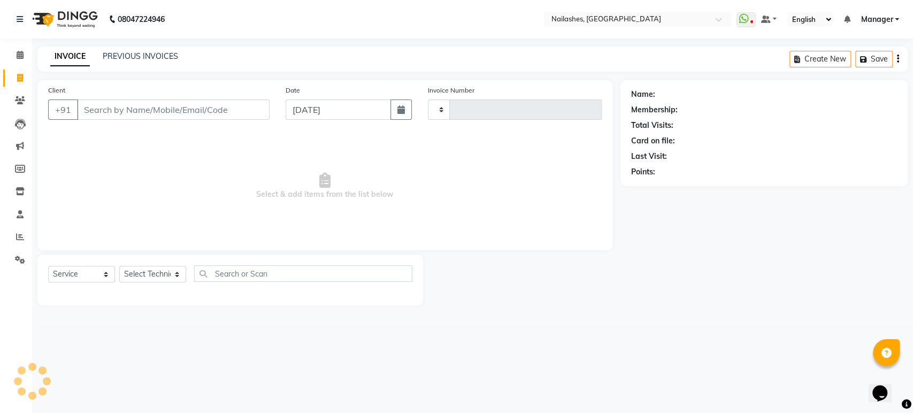
type input "1653"
select select "4251"
click at [21, 61] on span at bounding box center [20, 55] width 19 height 12
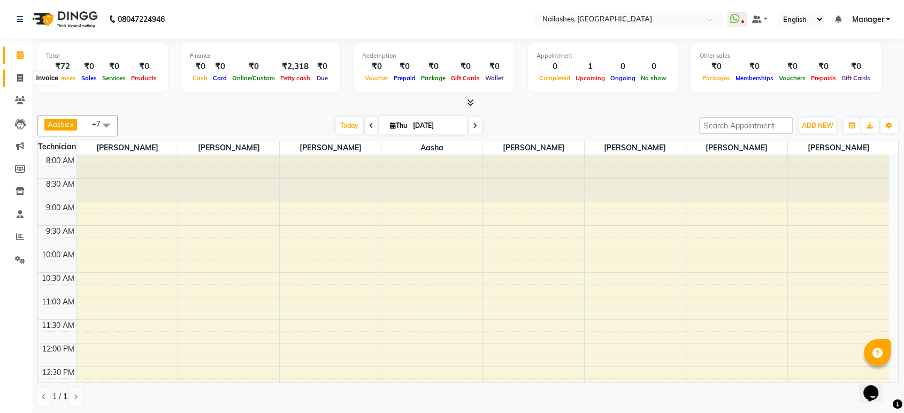
click at [18, 80] on icon at bounding box center [20, 78] width 6 height 8
select select "service"
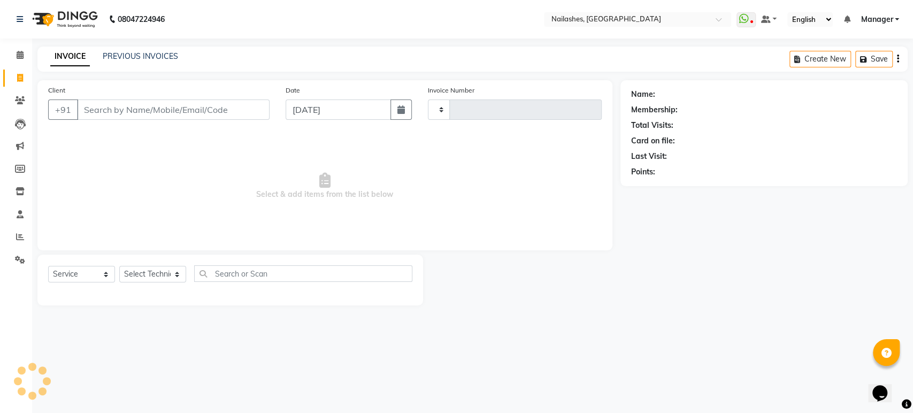
type input "1653"
select select "4251"
click at [20, 64] on li "Calendar" at bounding box center [16, 55] width 32 height 23
click at [17, 49] on span at bounding box center [20, 55] width 19 height 12
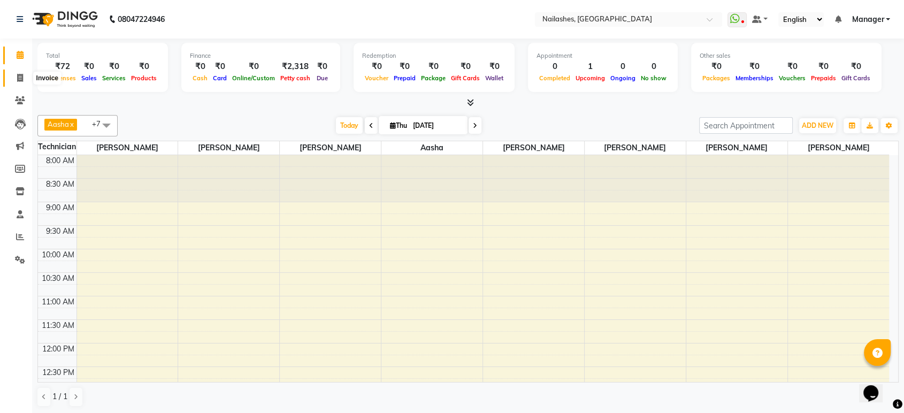
click at [19, 81] on icon at bounding box center [20, 78] width 6 height 8
select select "service"
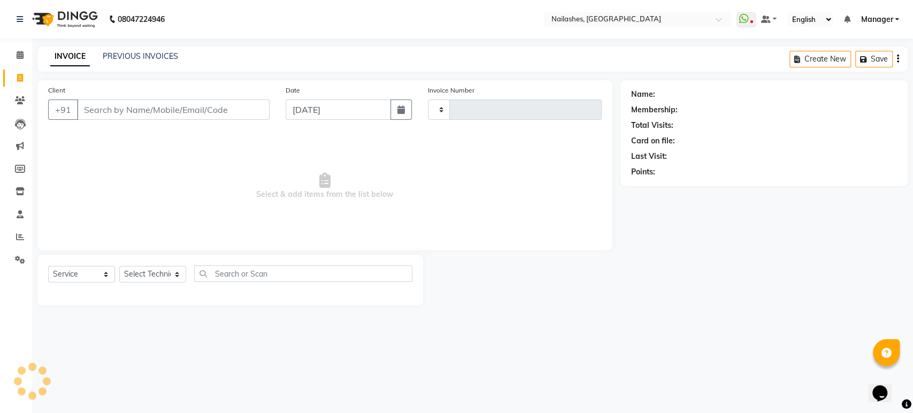
type input "1653"
select select "4251"
click at [13, 55] on span at bounding box center [20, 55] width 19 height 12
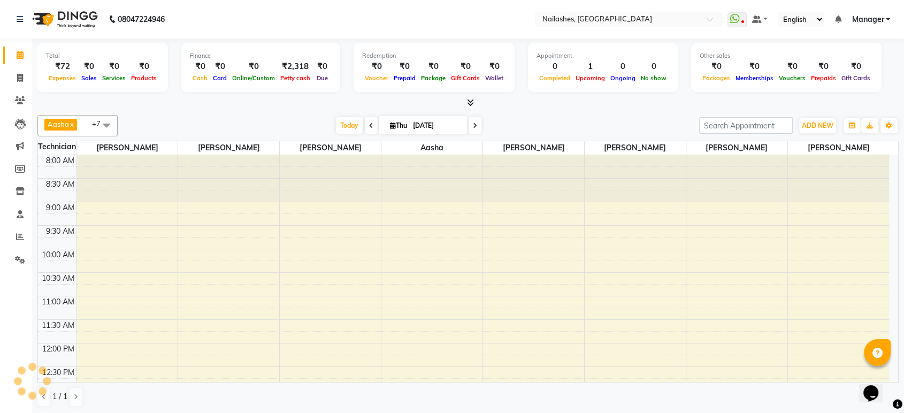
scroll to position [235, 0]
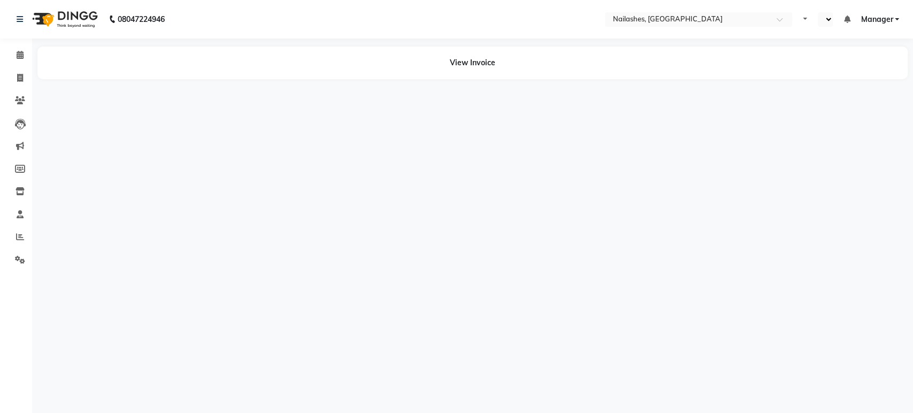
select select "en"
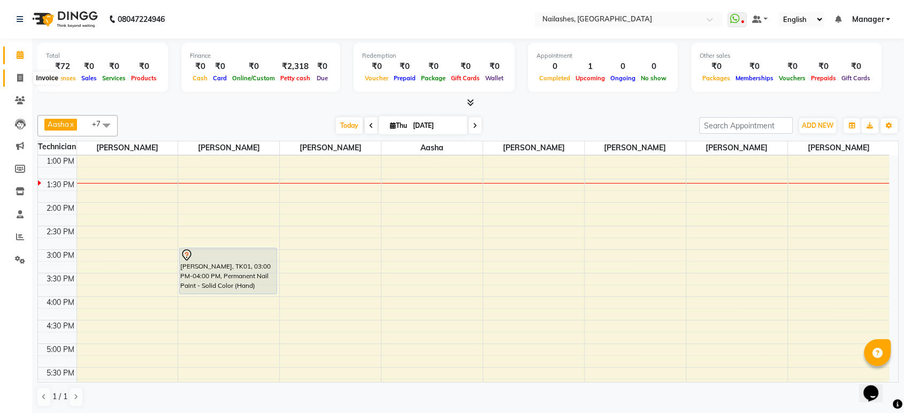
click at [17, 74] on icon at bounding box center [20, 78] width 6 height 8
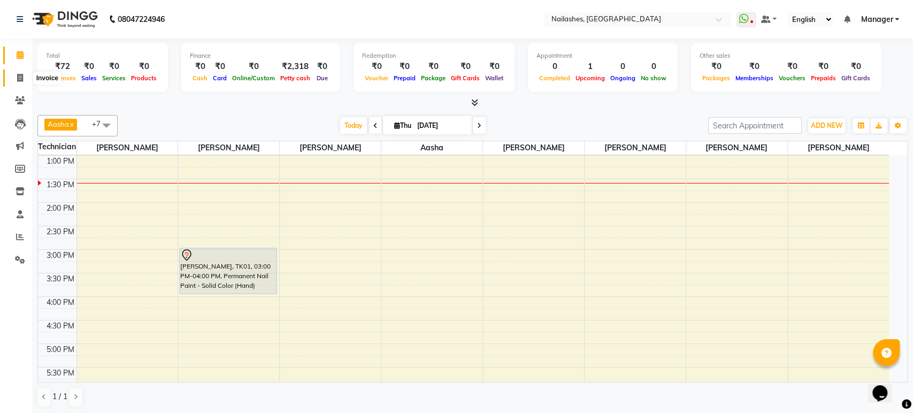
select select "service"
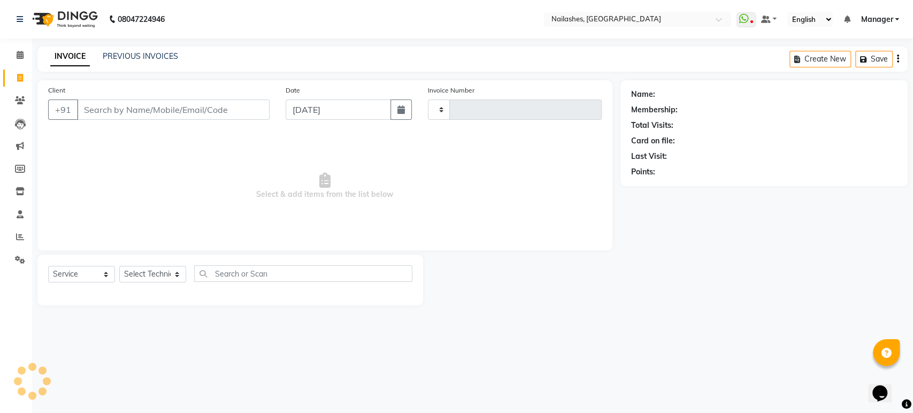
type input "1653"
select select "4251"
click at [178, 277] on select "Select Technician [PERSON_NAME] [PERSON_NAME] Asid deepak HANMI [PERSON_NAME] M…" at bounding box center [152, 274] width 67 height 17
select select "36442"
click at [119, 266] on select "Select Technician [PERSON_NAME] [PERSON_NAME] Asid deepak HANMI [PERSON_NAME] M…" at bounding box center [152, 274] width 67 height 17
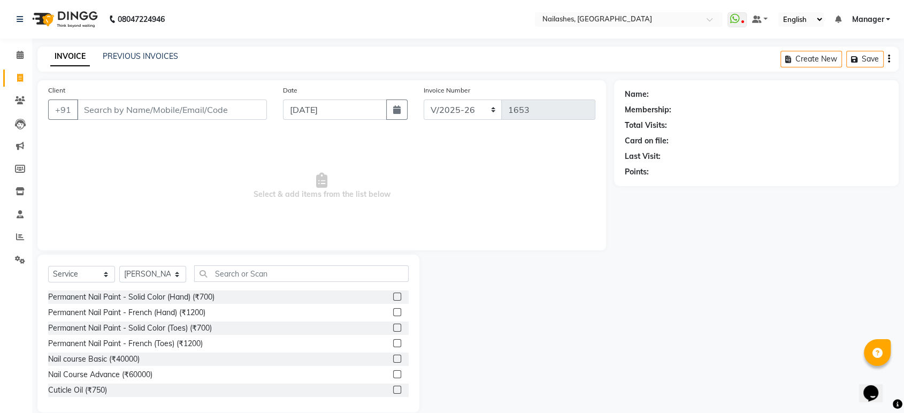
click at [266, 264] on div "Select Service Product Membership Package Voucher Prepaid Gift Card Select Tech…" at bounding box center [228, 334] width 382 height 158
click at [263, 272] on input "text" at bounding box center [301, 273] width 215 height 17
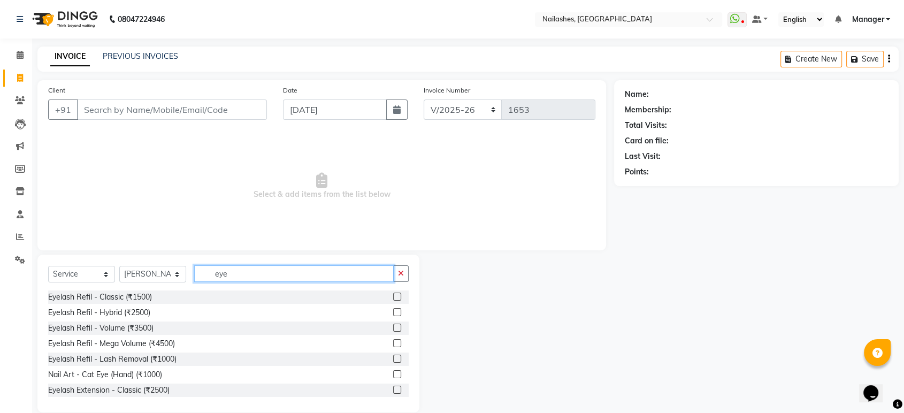
type input "eye"
click at [393, 392] on label at bounding box center [397, 390] width 8 height 8
click at [393, 392] on input "checkbox" at bounding box center [396, 390] width 7 height 7
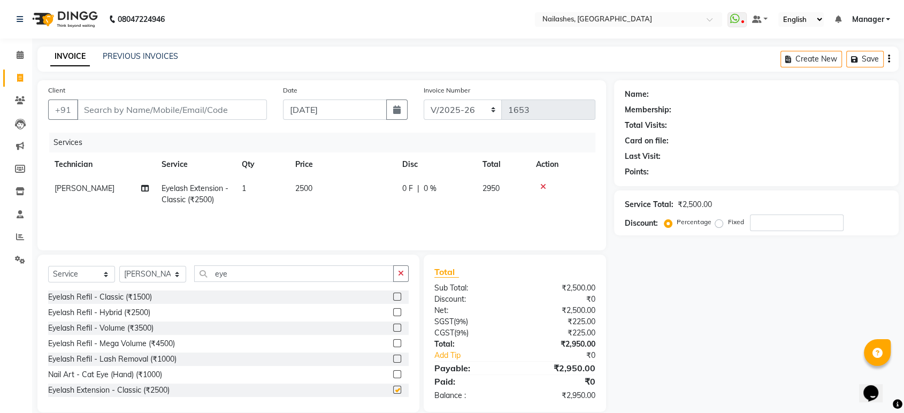
checkbox input "false"
click at [165, 104] on input "Client" at bounding box center [172, 110] width 190 height 20
type input "9"
type input "0"
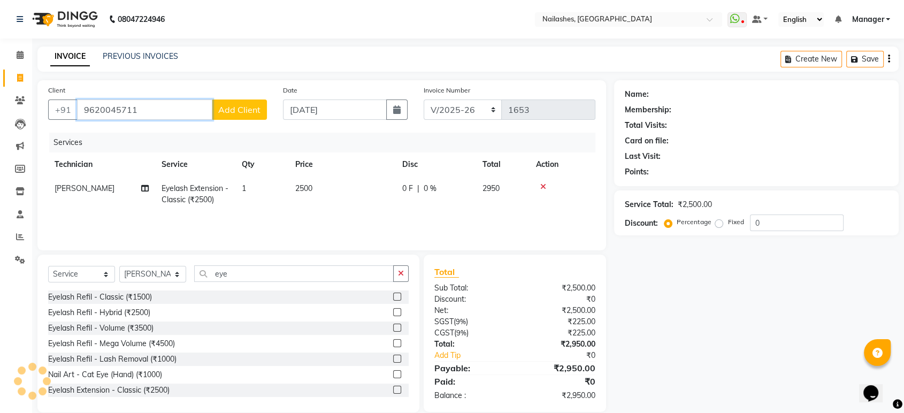
type input "9620045711"
click at [235, 110] on span "Add Client" at bounding box center [239, 109] width 42 height 11
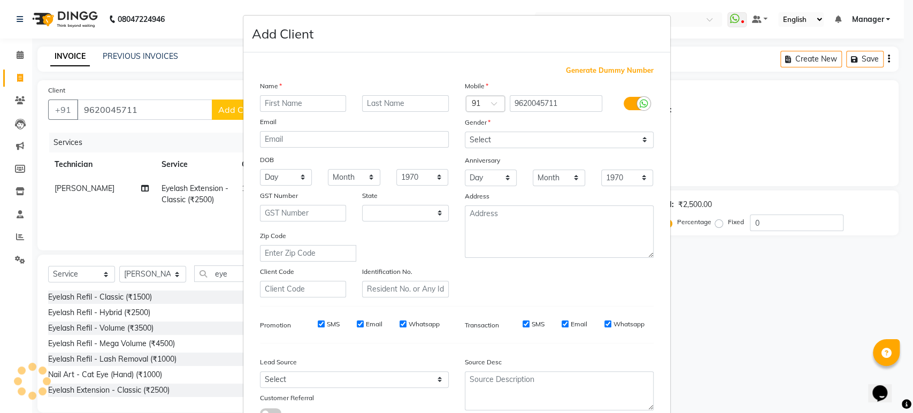
select select "21"
click at [262, 100] on input "text" at bounding box center [303, 103] width 87 height 17
type input "Anju"
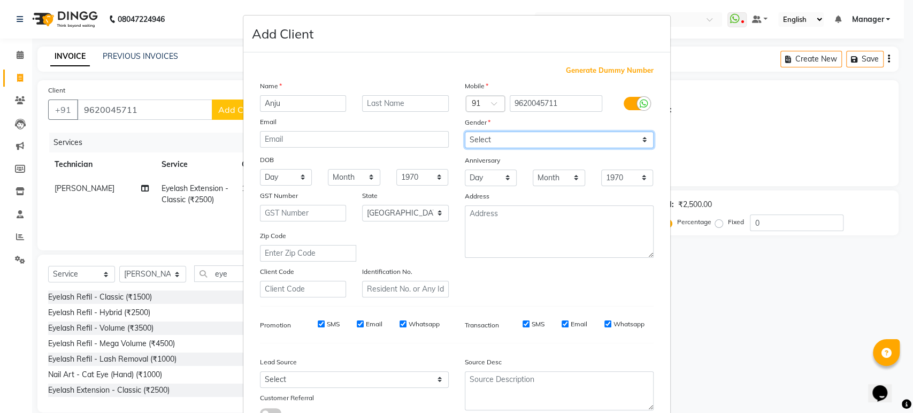
click at [517, 136] on select "Select [DEMOGRAPHIC_DATA] [DEMOGRAPHIC_DATA] Other Prefer Not To Say" at bounding box center [559, 140] width 189 height 17
select select "[DEMOGRAPHIC_DATA]"
click at [465, 132] on select "Select [DEMOGRAPHIC_DATA] [DEMOGRAPHIC_DATA] Other Prefer Not To Say" at bounding box center [559, 140] width 189 height 17
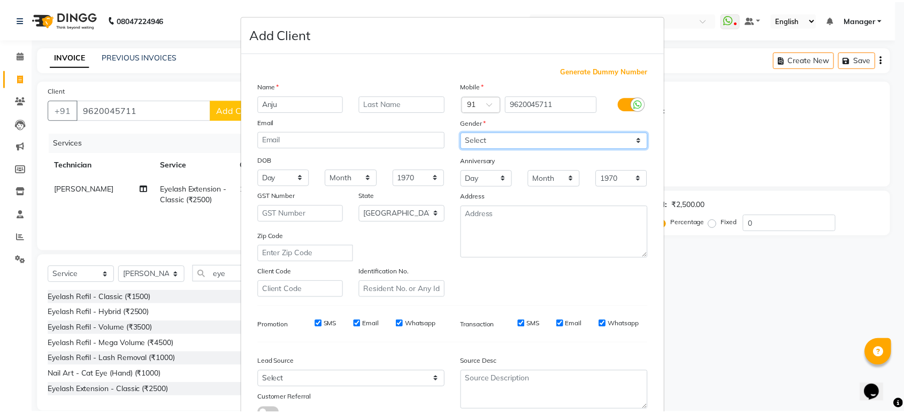
scroll to position [78, 0]
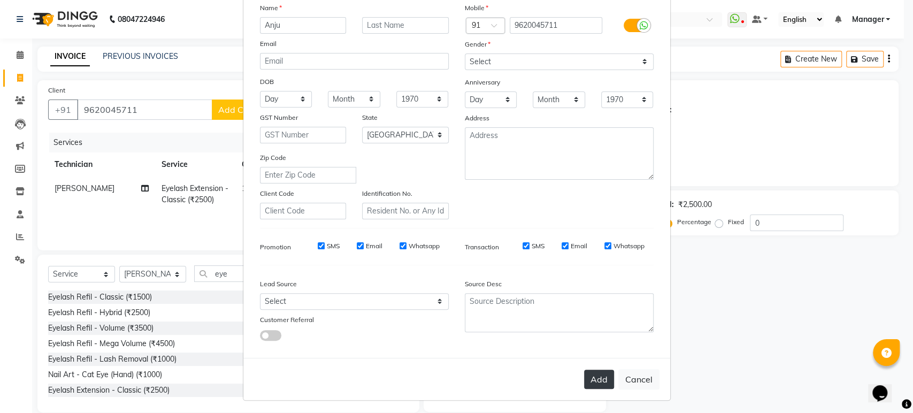
click at [599, 371] on button "Add" at bounding box center [599, 379] width 30 height 19
type input "96******11"
select select
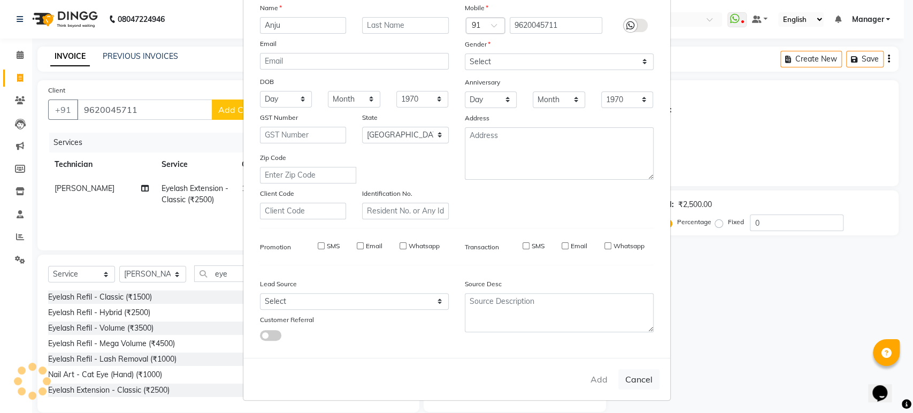
select select "null"
select select
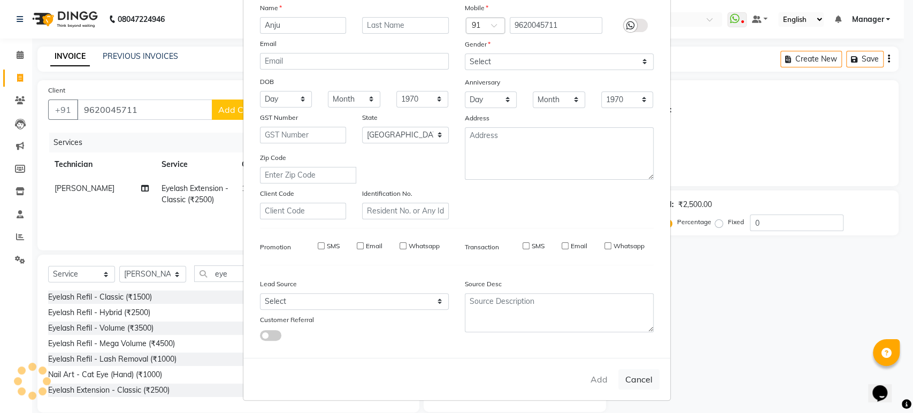
checkbox input "false"
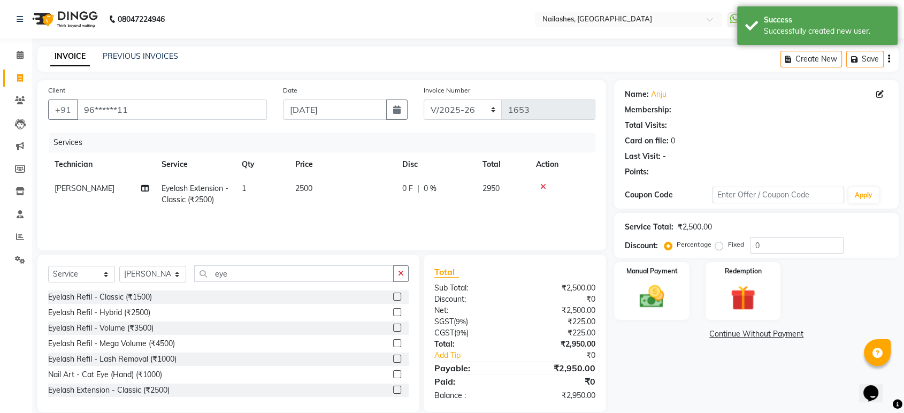
select select "1: Object"
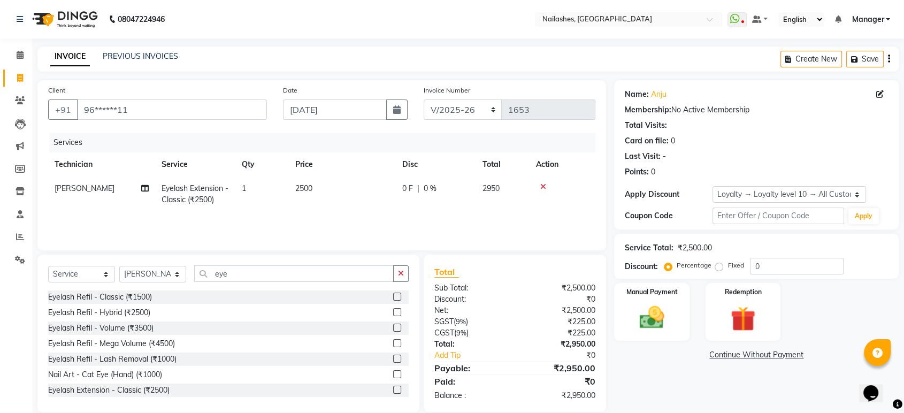
scroll to position [15, 0]
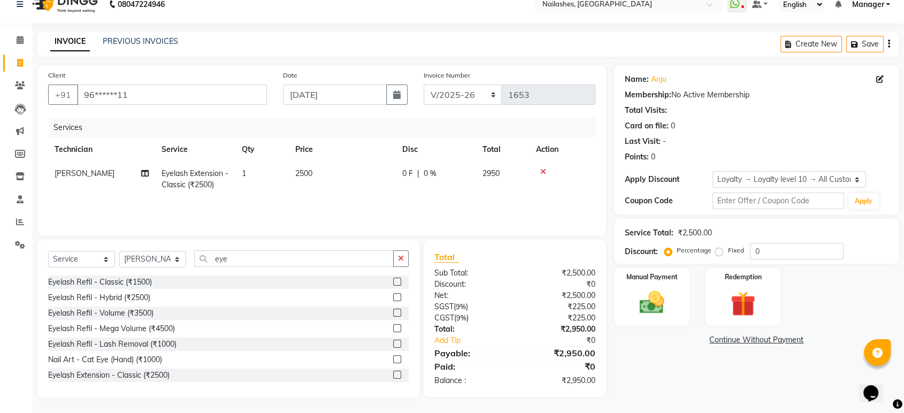
click at [783, 337] on link "Continue Without Payment" at bounding box center [756, 339] width 280 height 11
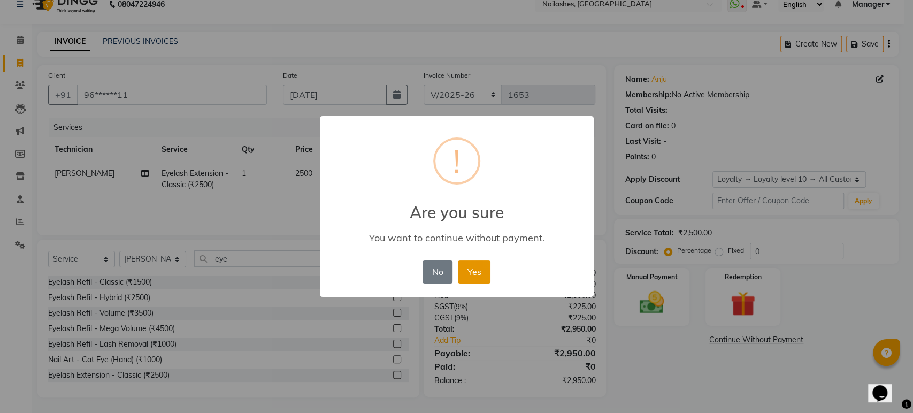
click at [470, 261] on button "Yes" at bounding box center [474, 272] width 33 height 24
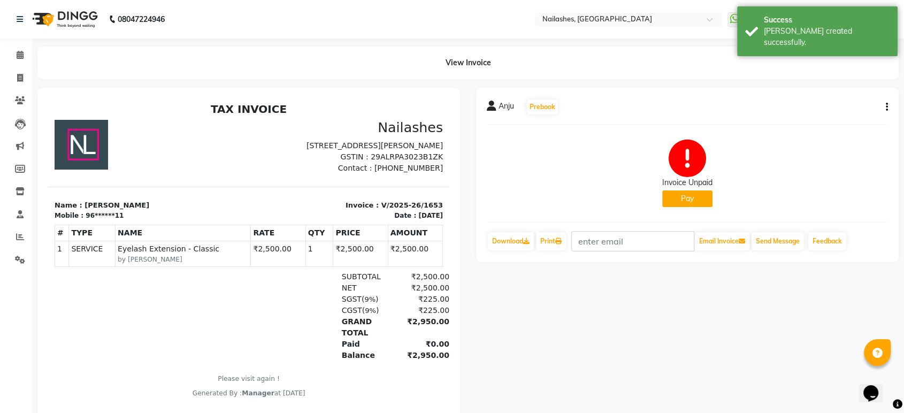
click at [686, 192] on button "Pay" at bounding box center [687, 198] width 50 height 17
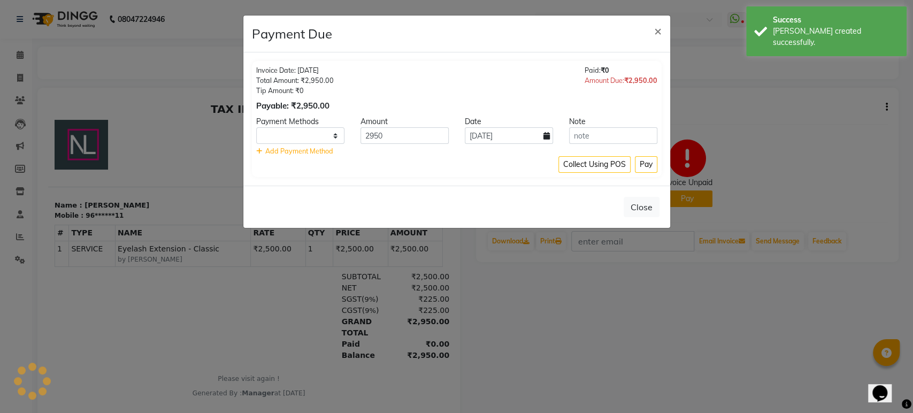
select select "1"
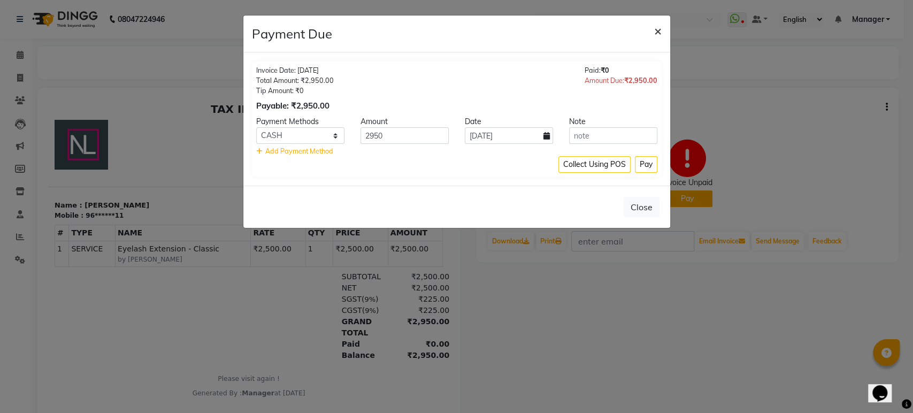
click at [660, 37] on span "×" at bounding box center [657, 30] width 7 height 16
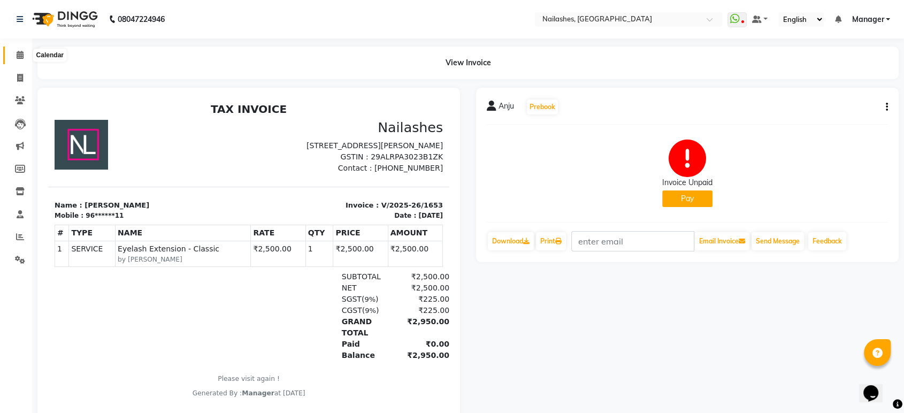
click at [24, 50] on span at bounding box center [20, 55] width 19 height 12
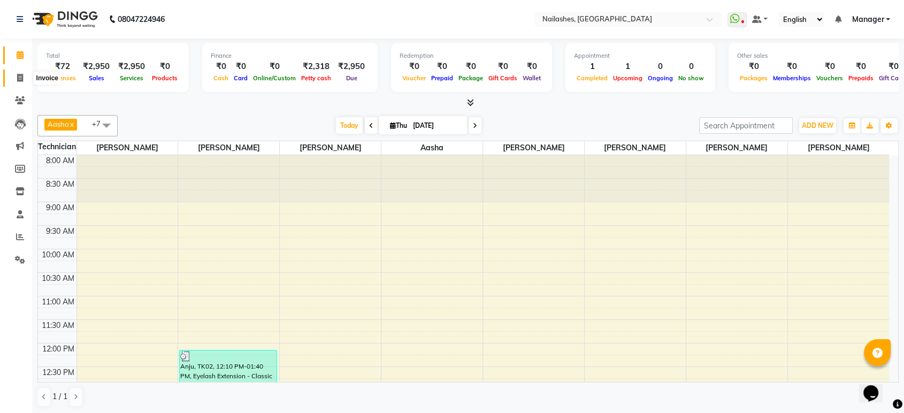
click at [14, 75] on span at bounding box center [20, 78] width 19 height 12
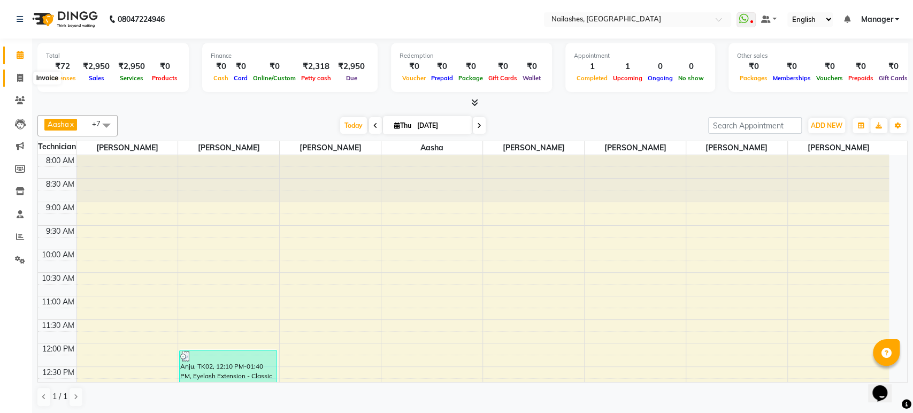
select select "4251"
select select "service"
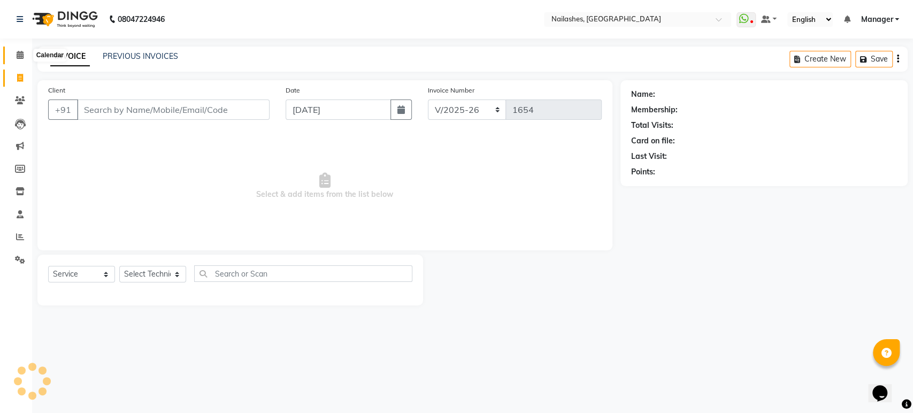
click at [22, 56] on icon at bounding box center [20, 55] width 7 height 8
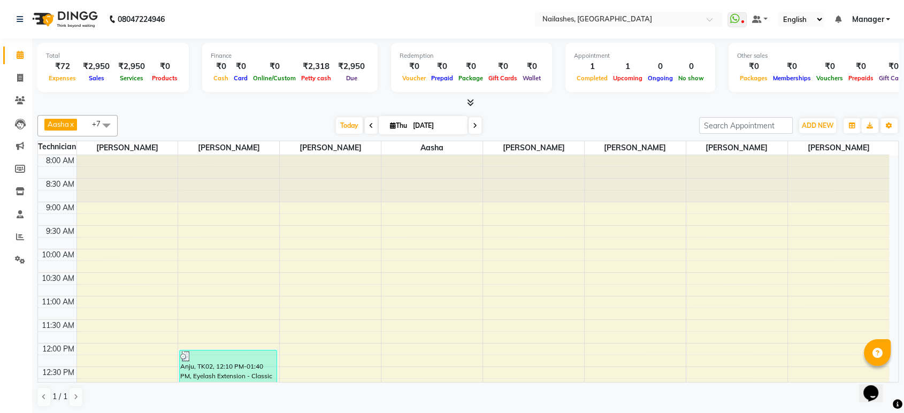
click at [468, 105] on icon at bounding box center [470, 102] width 7 height 8
